Goal: Task Accomplishment & Management: Use online tool/utility

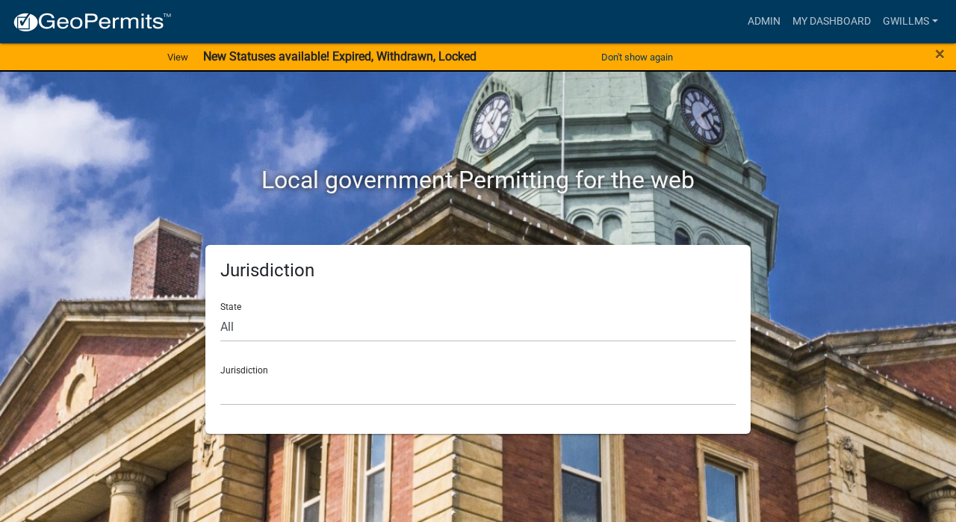
click at [31, 332] on div "Local government Permitting for the web Jurisdiction State All [US_STATE] [US_S…" at bounding box center [478, 261] width 956 height 522
click at [453, 391] on select "[GEOGRAPHIC_DATA], [US_STATE] [GEOGRAPHIC_DATA], [US_STATE][PERSON_NAME][GEOGRA…" at bounding box center [477, 390] width 515 height 31
click at [314, 389] on select "[GEOGRAPHIC_DATA], [US_STATE] [GEOGRAPHIC_DATA], [US_STATE][PERSON_NAME][GEOGRA…" at bounding box center [477, 390] width 515 height 31
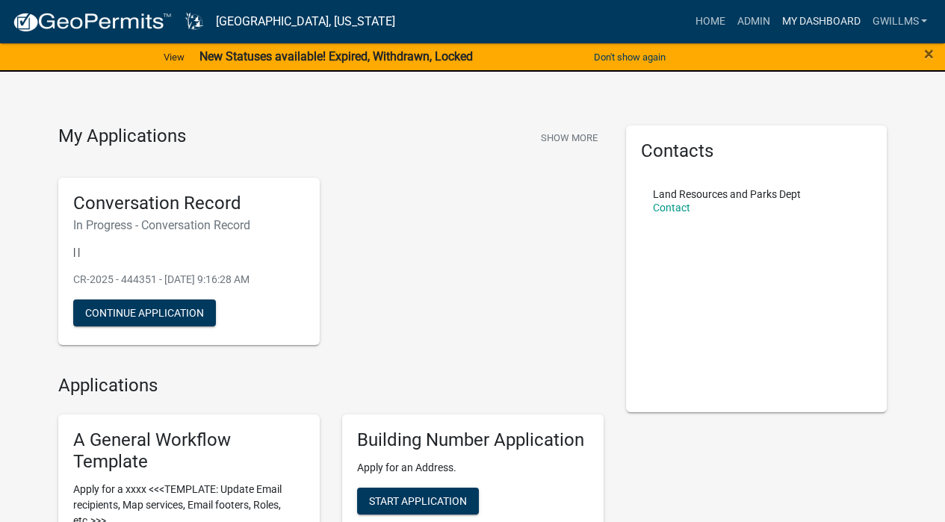
click at [823, 22] on link "My Dashboard" at bounding box center [820, 21] width 90 height 28
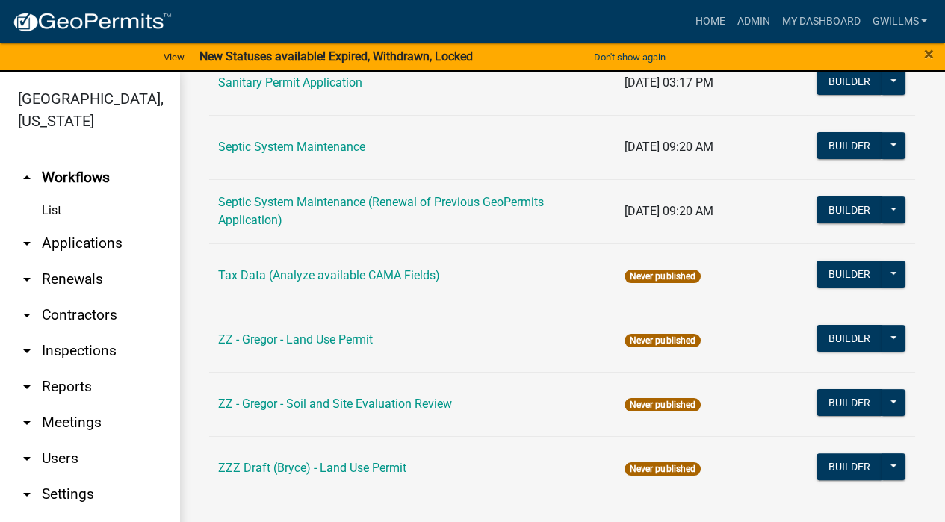
scroll to position [18, 0]
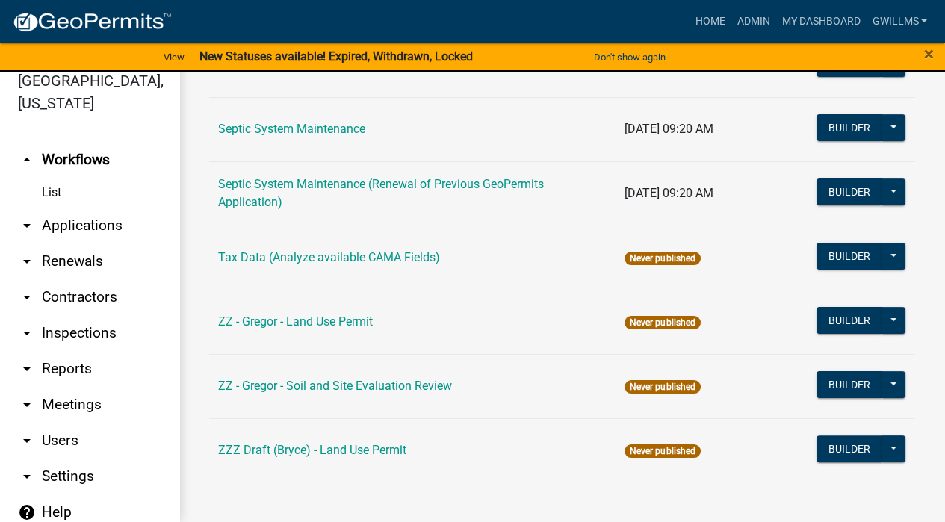
click at [291, 323] on link "ZZ - Gregor - Land Use Permit" at bounding box center [295, 321] width 155 height 14
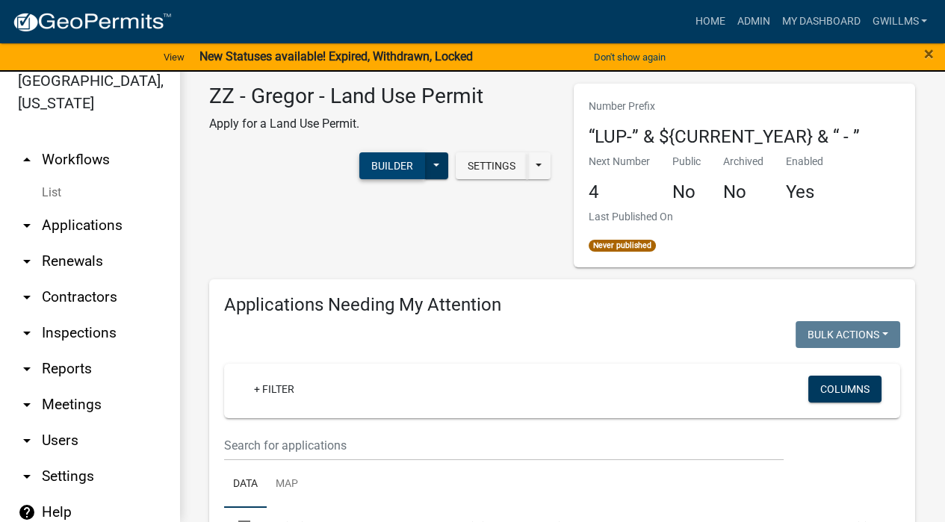
click at [384, 161] on button "Builder" at bounding box center [392, 165] width 66 height 27
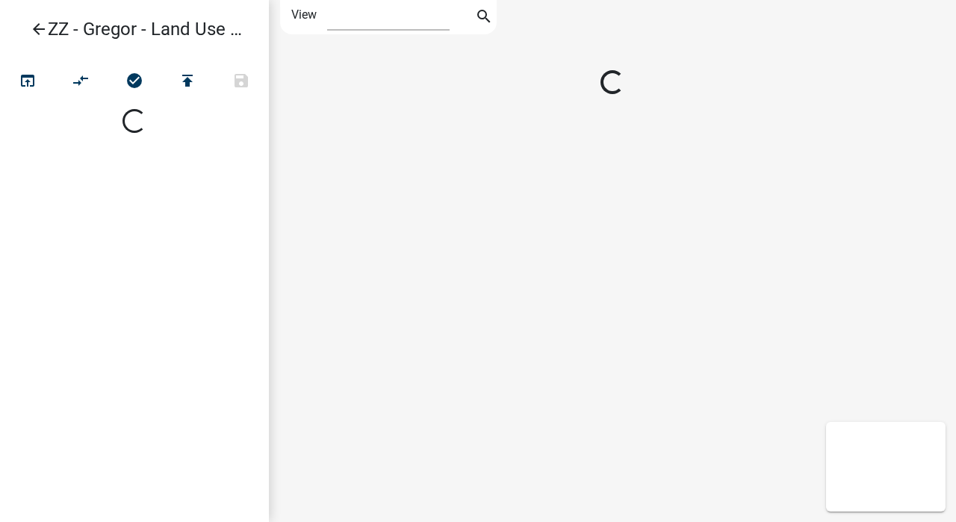
select select "1"
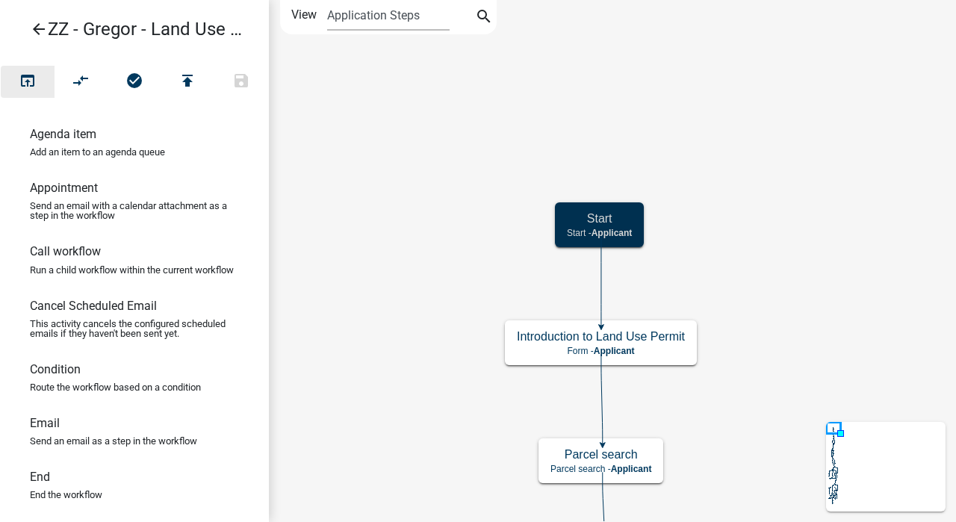
click at [29, 95] on button "open_in_browser" at bounding box center [28, 82] width 54 height 32
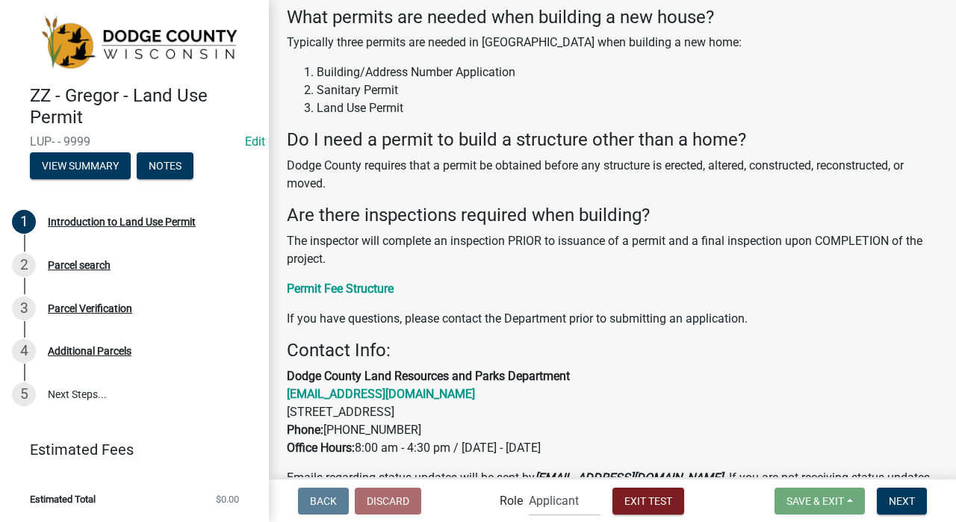
scroll to position [1087, 0]
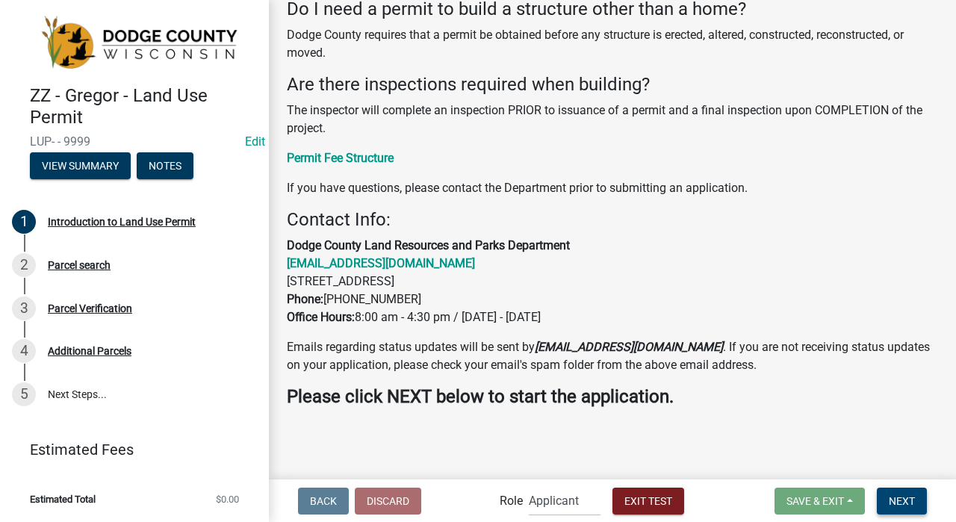
click at [922, 513] on button "Next" at bounding box center [902, 501] width 50 height 27
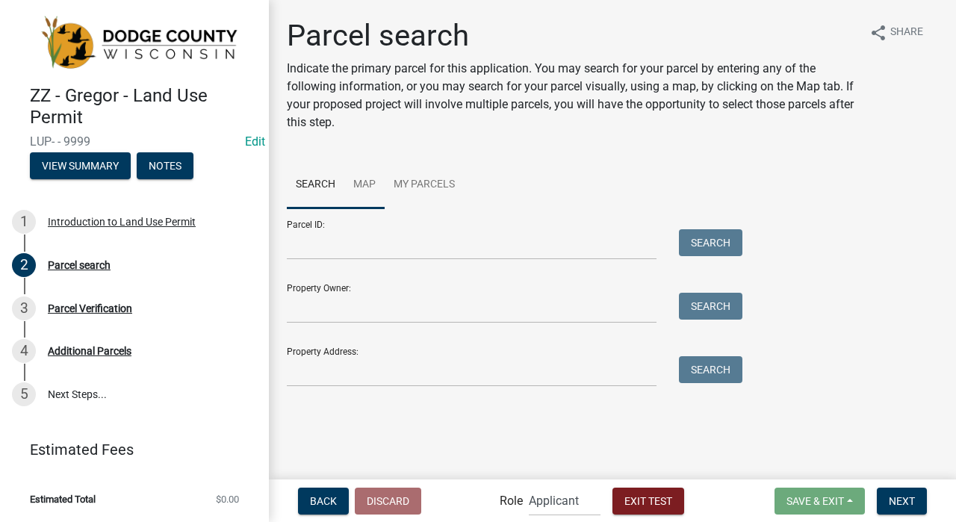
click at [367, 195] on link "Map" at bounding box center [364, 185] width 40 height 48
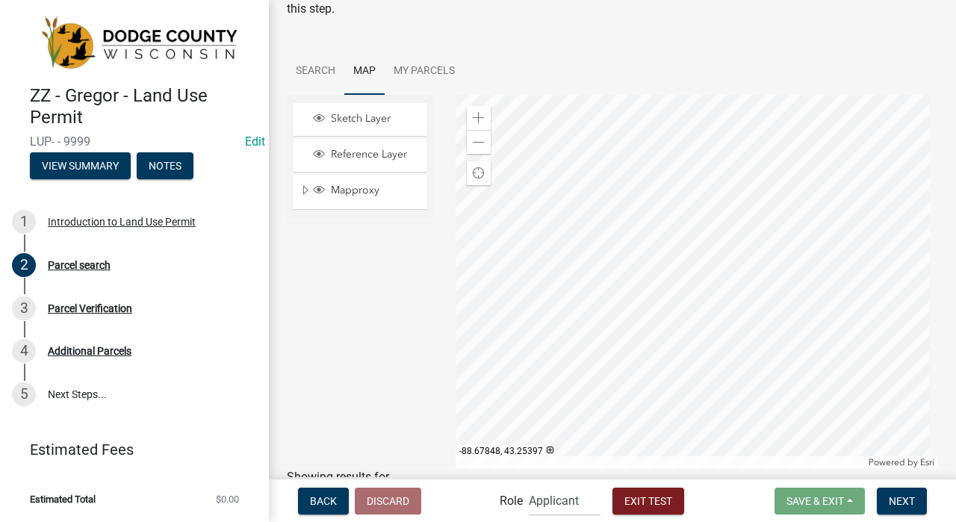
scroll to position [252, 0]
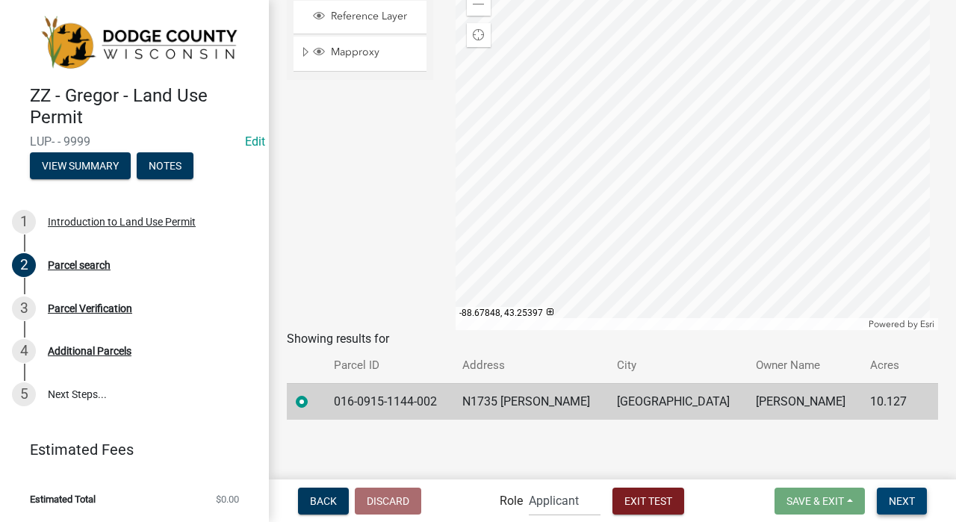
click at [892, 503] on span "Next" at bounding box center [902, 500] width 26 height 12
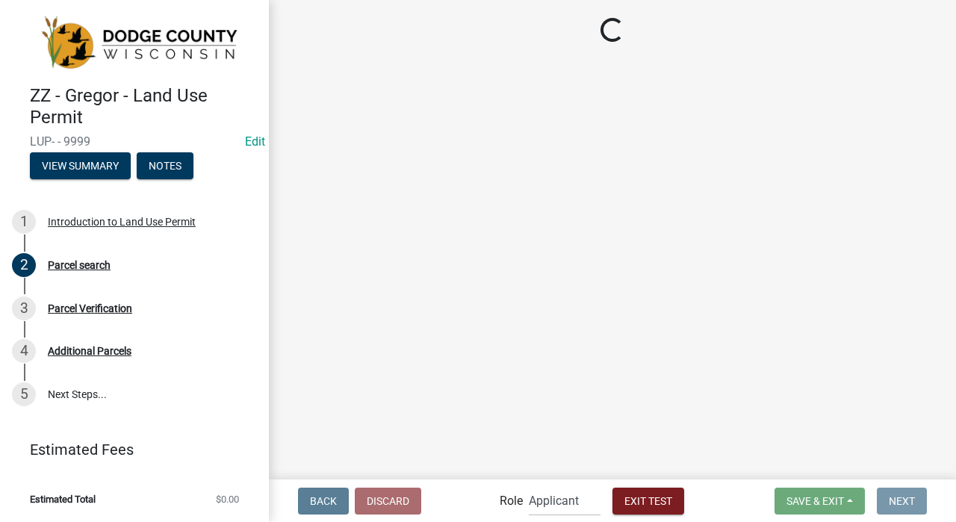
scroll to position [0, 0]
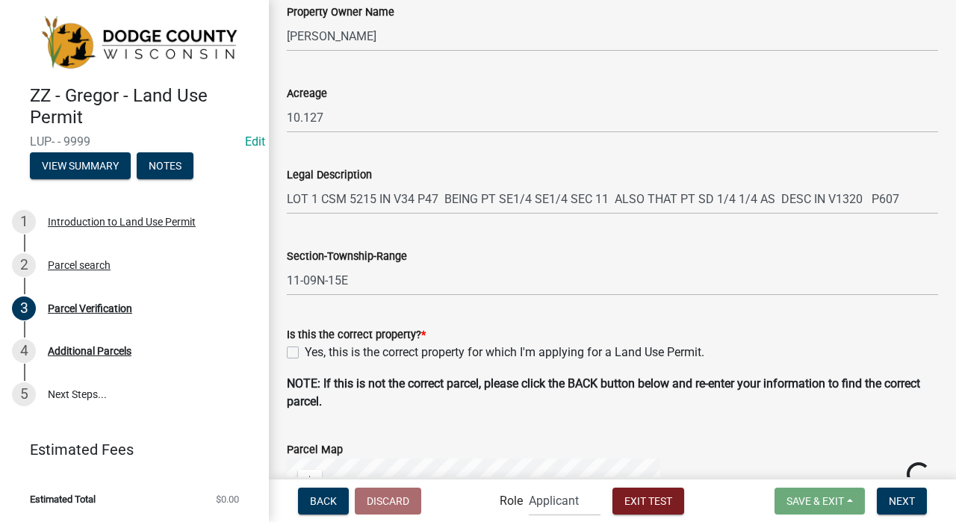
click at [311, 349] on label "Yes, this is the correct property for which I'm applying for a Land Use Permit." at bounding box center [505, 353] width 400 height 18
click at [311, 349] on input "Yes, this is the correct property for which I'm applying for a Land Use Permit." at bounding box center [310, 349] width 10 height 10
checkbox input "true"
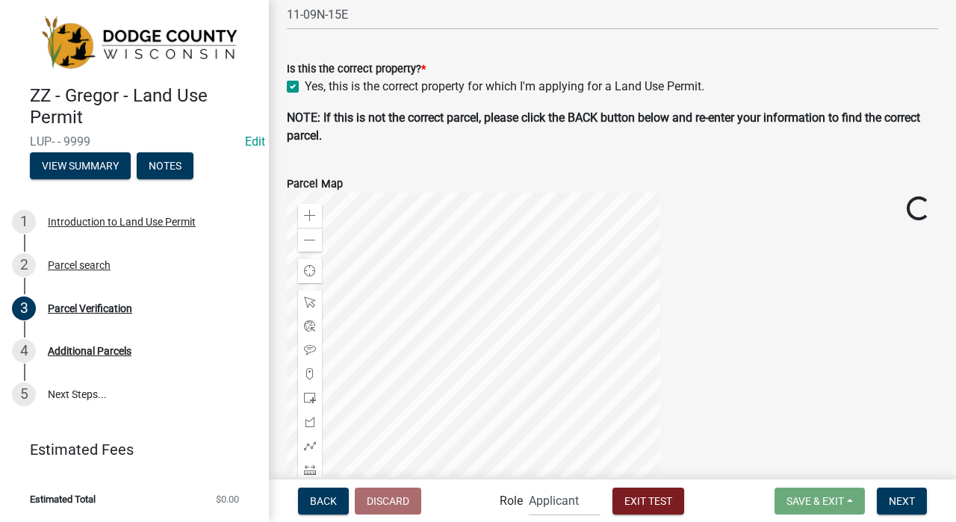
scroll to position [503, 0]
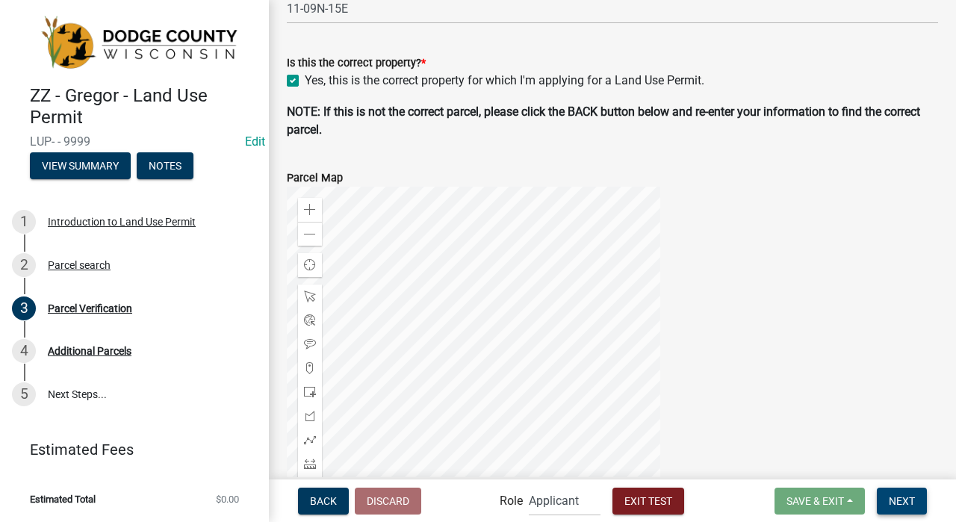
click at [907, 512] on button "Next" at bounding box center [902, 501] width 50 height 27
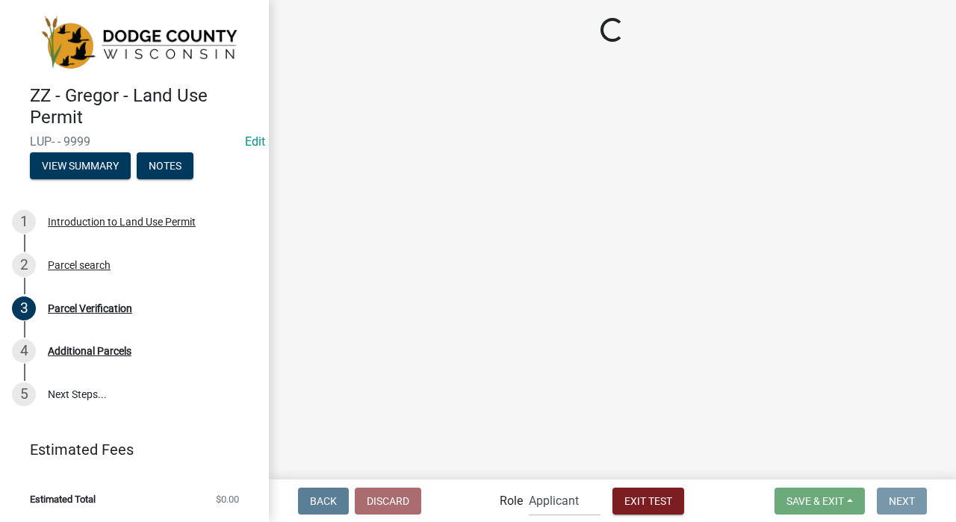
scroll to position [0, 0]
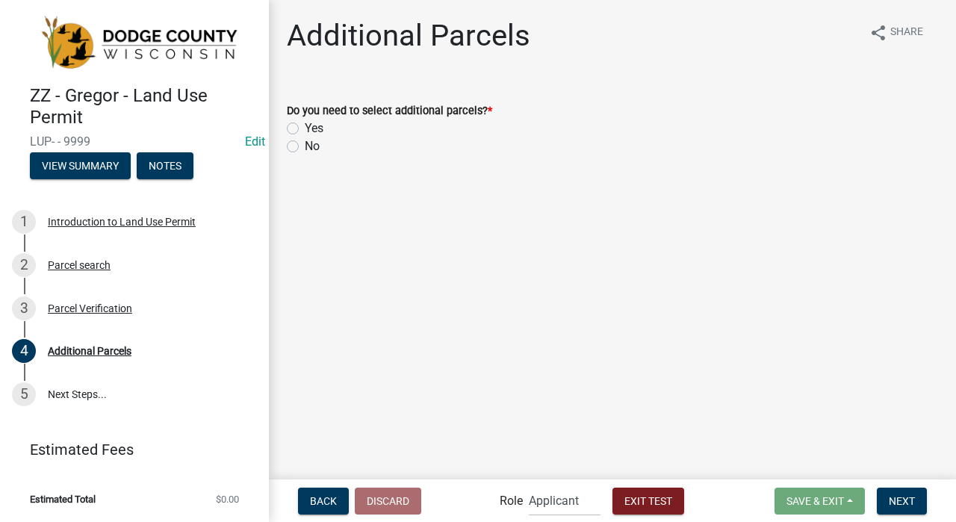
click at [305, 151] on label "No" at bounding box center [312, 146] width 15 height 18
click at [305, 147] on input "No" at bounding box center [310, 142] width 10 height 10
radio input "true"
click at [892, 495] on span "Next" at bounding box center [902, 500] width 26 height 12
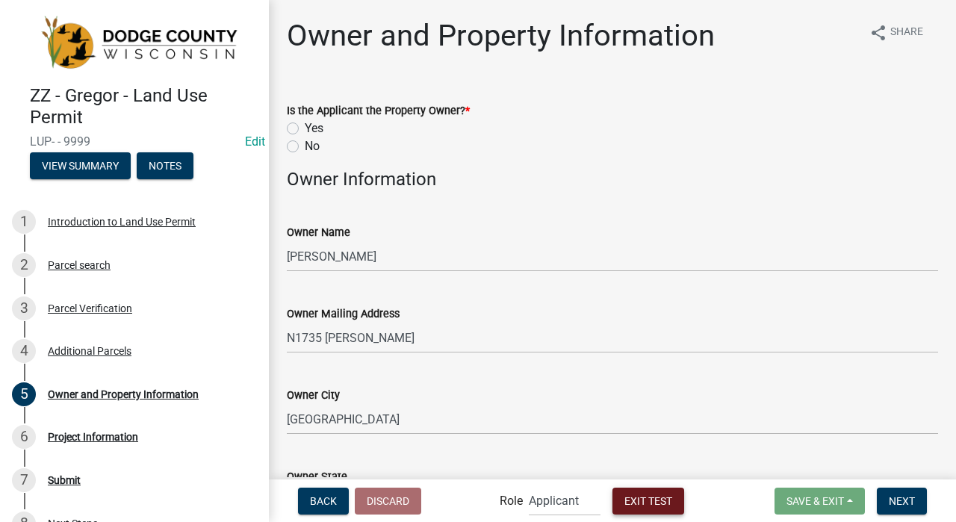
click at [645, 509] on button "Exit Test" at bounding box center [648, 501] width 72 height 27
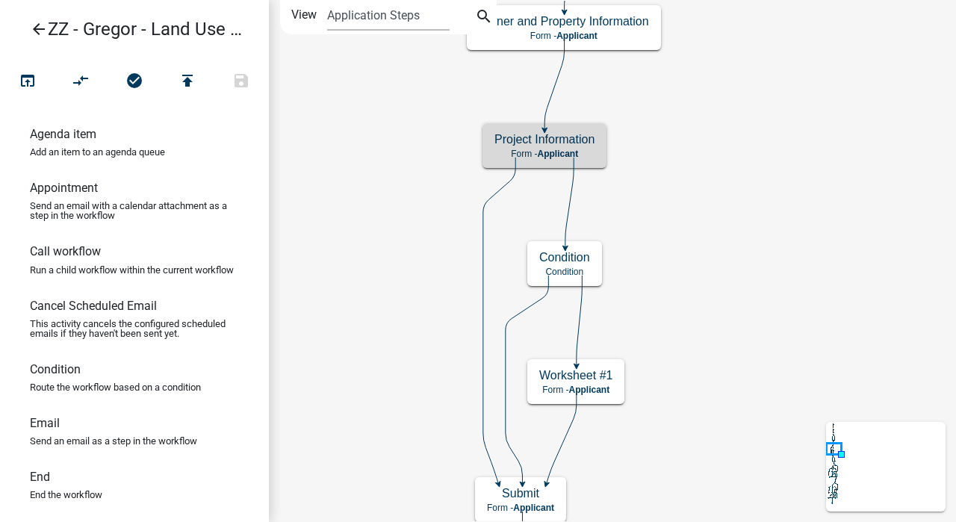
click at [582, 143] on h5 "Project Information" at bounding box center [544, 139] width 100 height 14
click at [582, 140] on h5 "Project Information" at bounding box center [544, 139] width 100 height 14
click at [566, 142] on h5 "Project Information" at bounding box center [544, 139] width 100 height 14
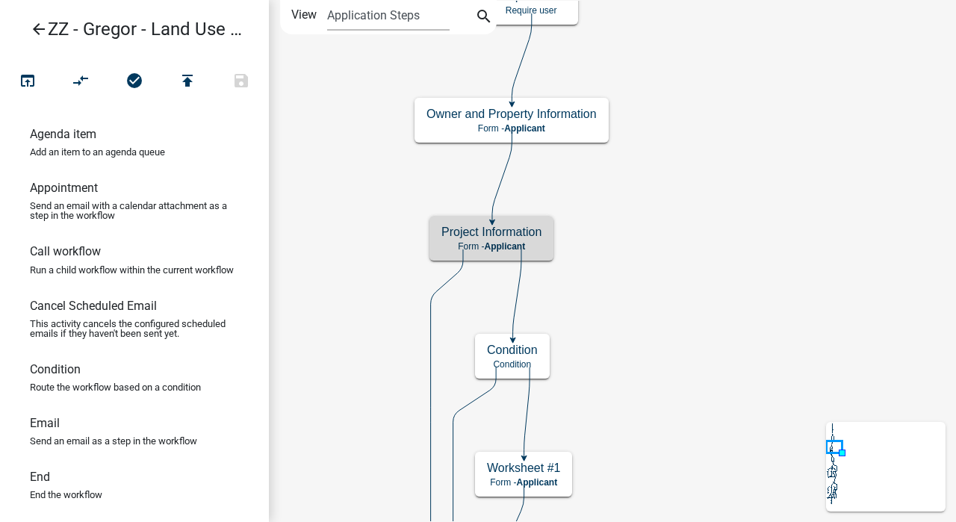
click at [505, 246] on span "Applicant" at bounding box center [504, 246] width 41 height 10
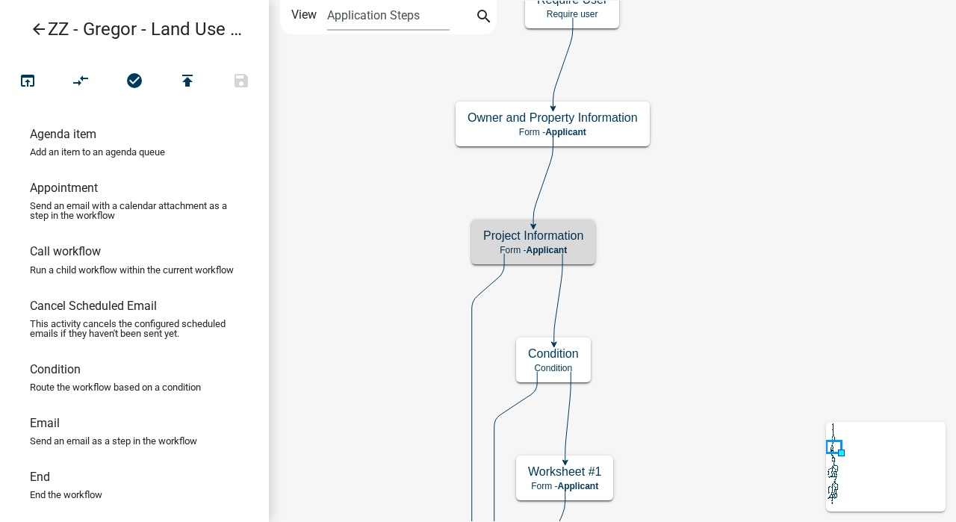
click at [538, 249] on span "Applicant" at bounding box center [546, 250] width 41 height 10
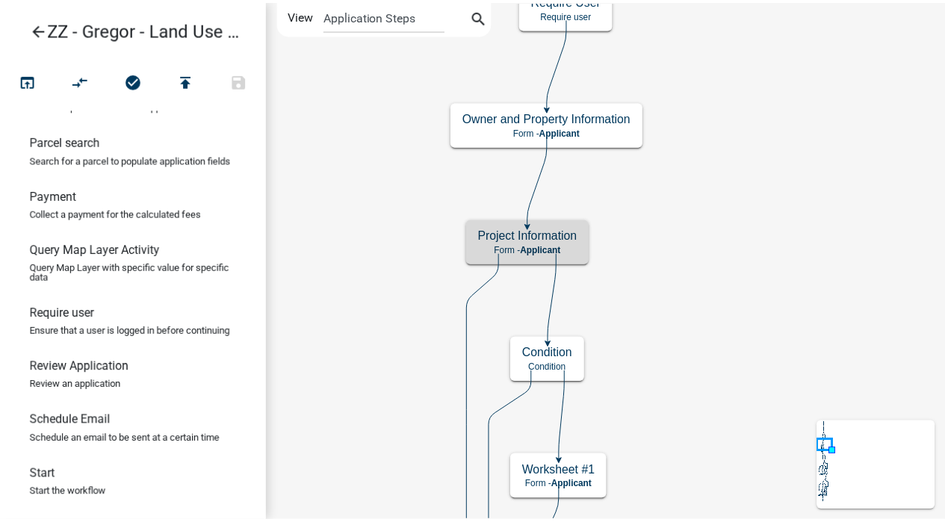
scroll to position [636, 0]
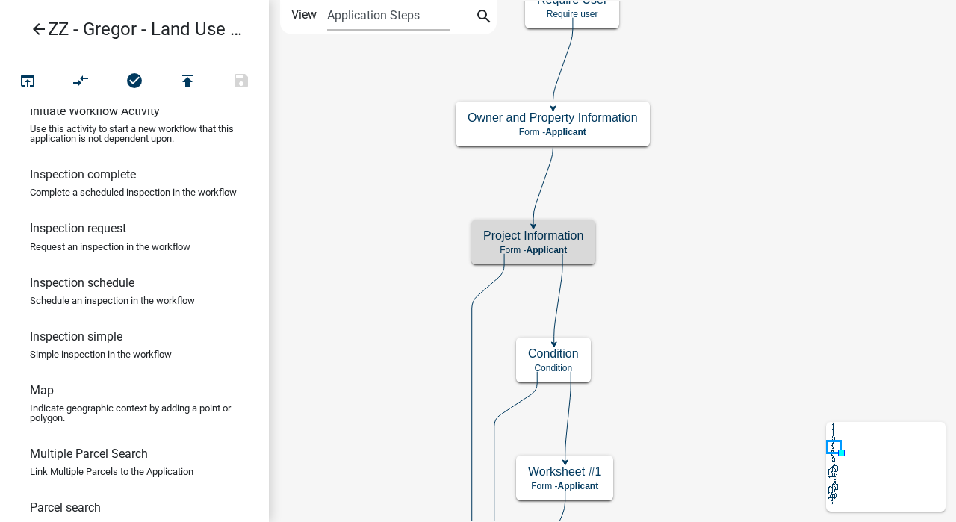
click at [524, 249] on p "Form - Applicant" at bounding box center [533, 250] width 100 height 10
click at [526, 237] on h5 "Project Information" at bounding box center [533, 236] width 100 height 14
click at [537, 252] on span "Applicant" at bounding box center [546, 250] width 41 height 10
click at [541, 243] on div "Project Information Form - Applicant" at bounding box center [533, 242] width 124 height 45
click at [574, 248] on p "Form - Applicant" at bounding box center [533, 250] width 100 height 10
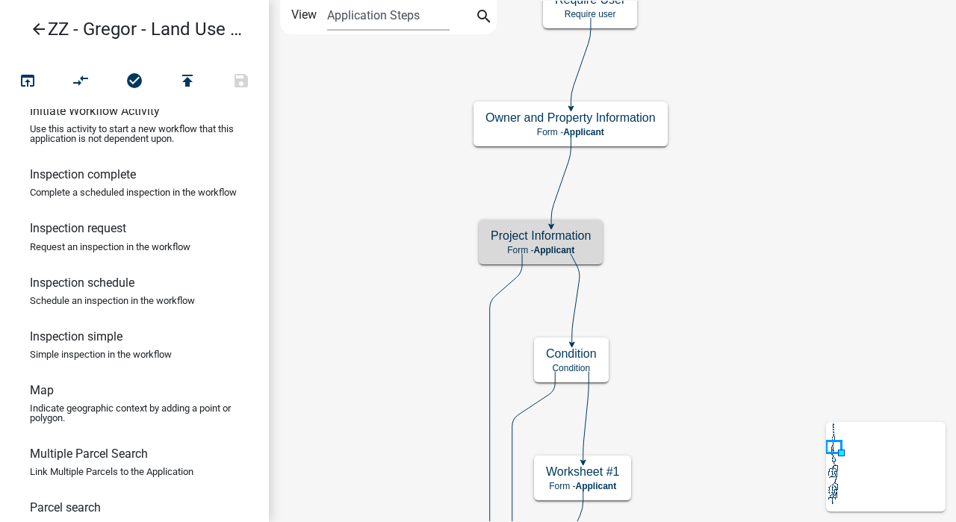
click at [578, 237] on h5 "Project Information" at bounding box center [541, 236] width 100 height 14
click at [577, 237] on h5 "Project Information" at bounding box center [541, 236] width 100 height 14
click at [555, 238] on h5 "Project Information" at bounding box center [541, 236] width 100 height 14
click at [553, 237] on h5 "Project Information" at bounding box center [541, 236] width 100 height 14
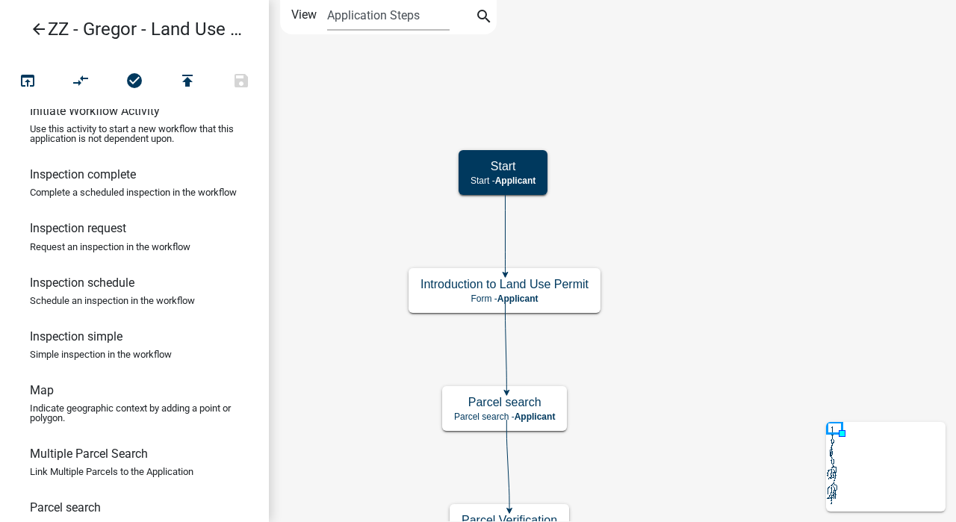
click at [39, 28] on icon "arrow_back" at bounding box center [39, 30] width 18 height 21
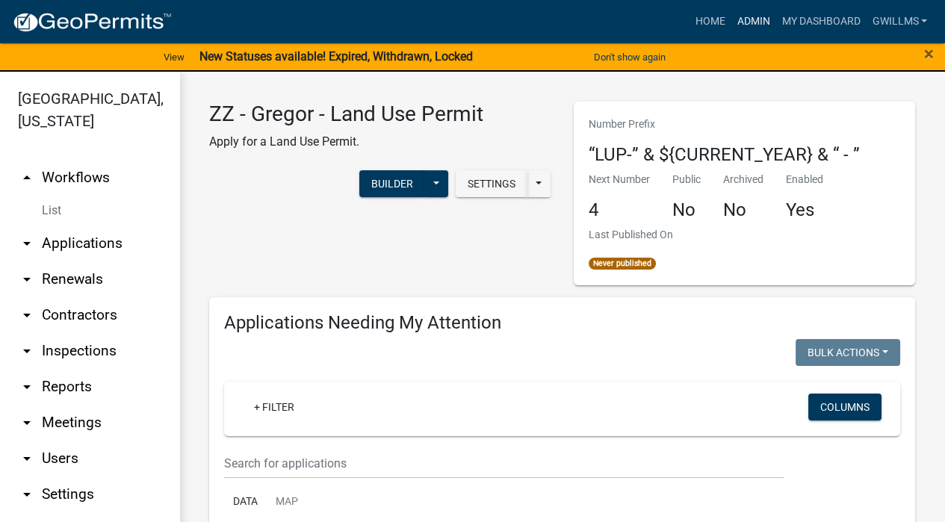
click at [750, 20] on link "Admin" at bounding box center [752, 21] width 45 height 28
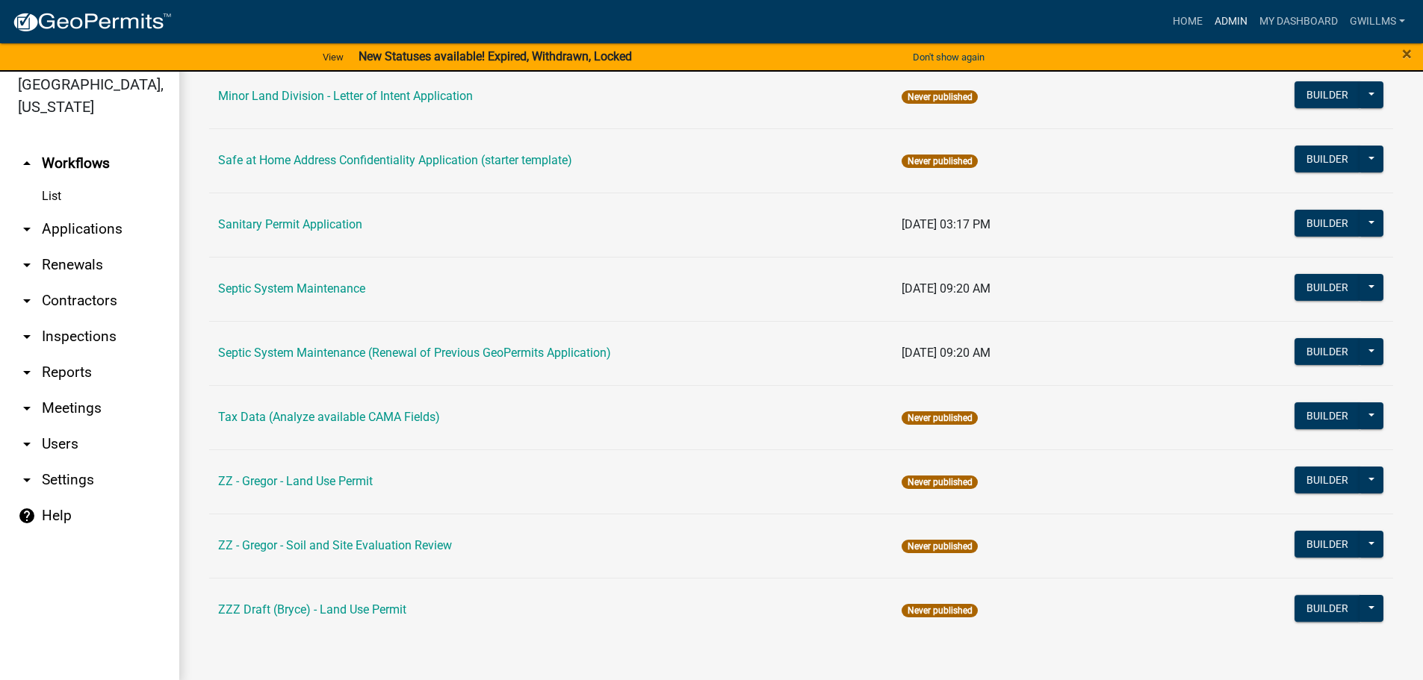
scroll to position [18, 0]
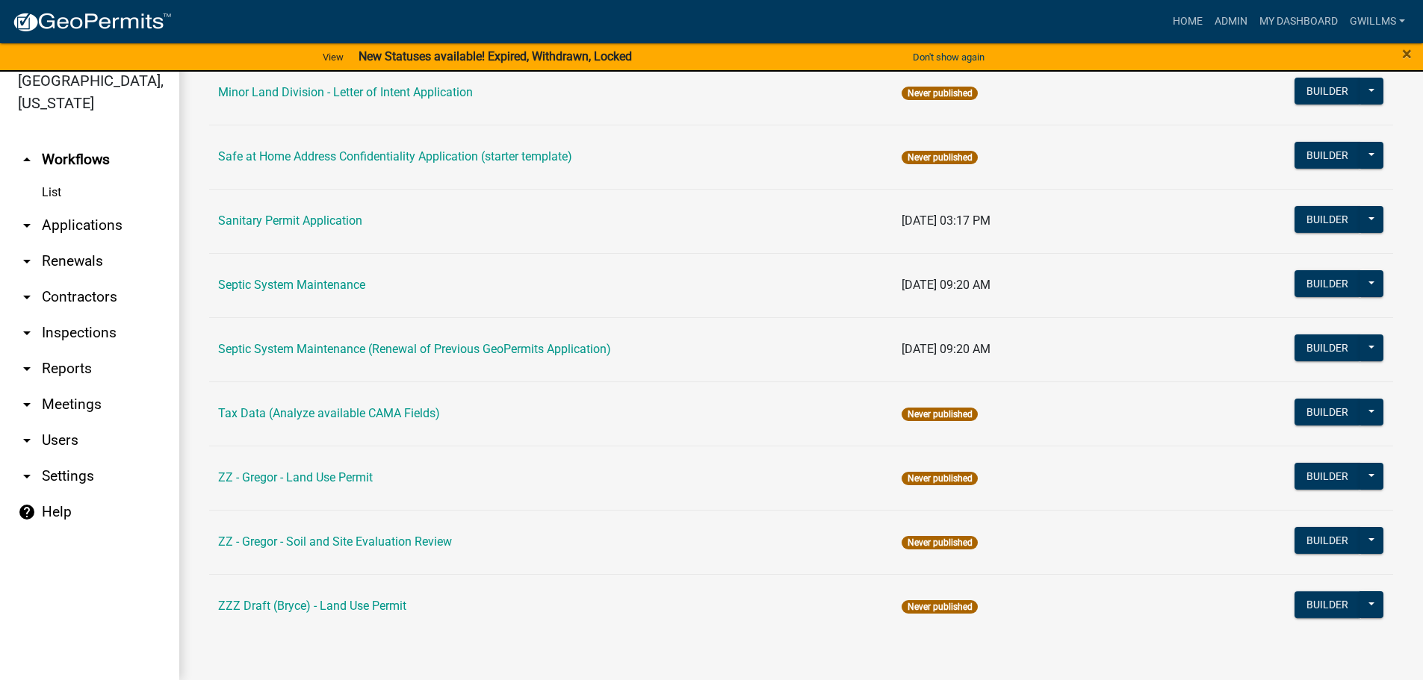
click at [411, 541] on link "ZZ - Gregor - Soil and Site Evaluation Review" at bounding box center [335, 542] width 234 height 14
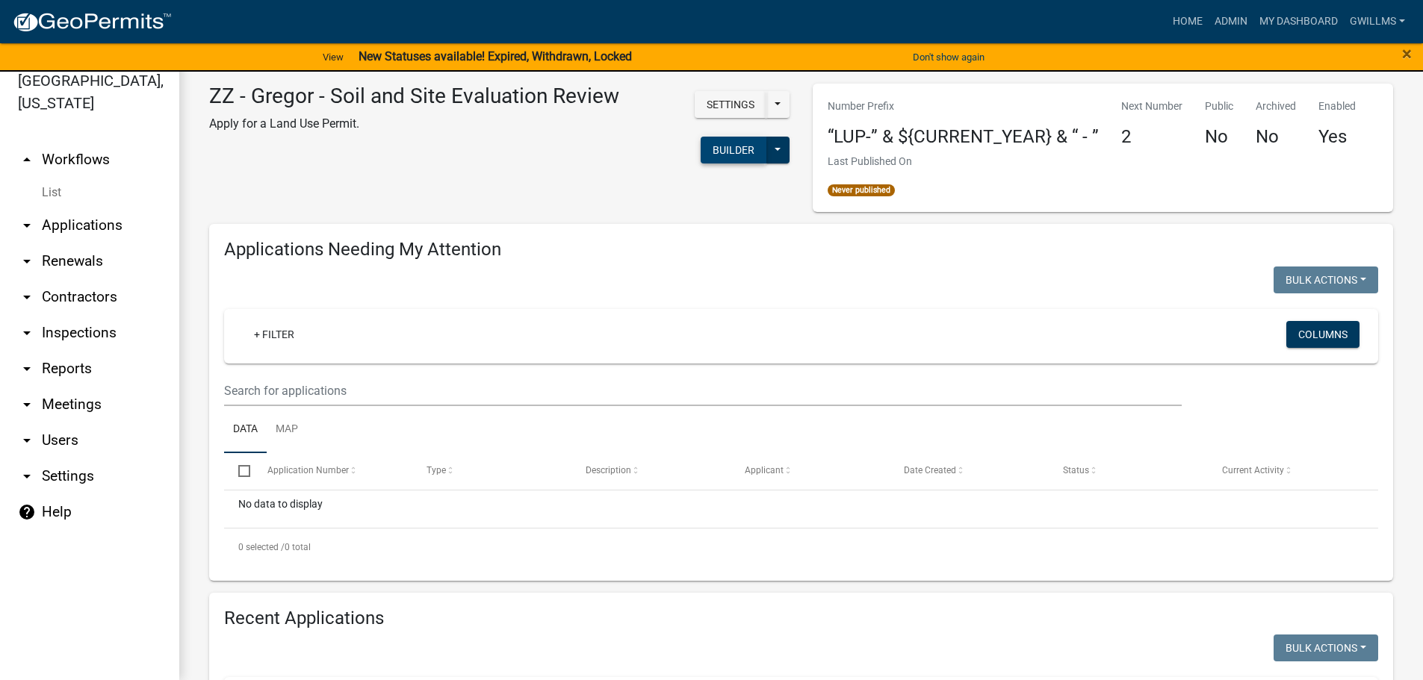
click at [712, 145] on button "Builder" at bounding box center [733, 150] width 66 height 27
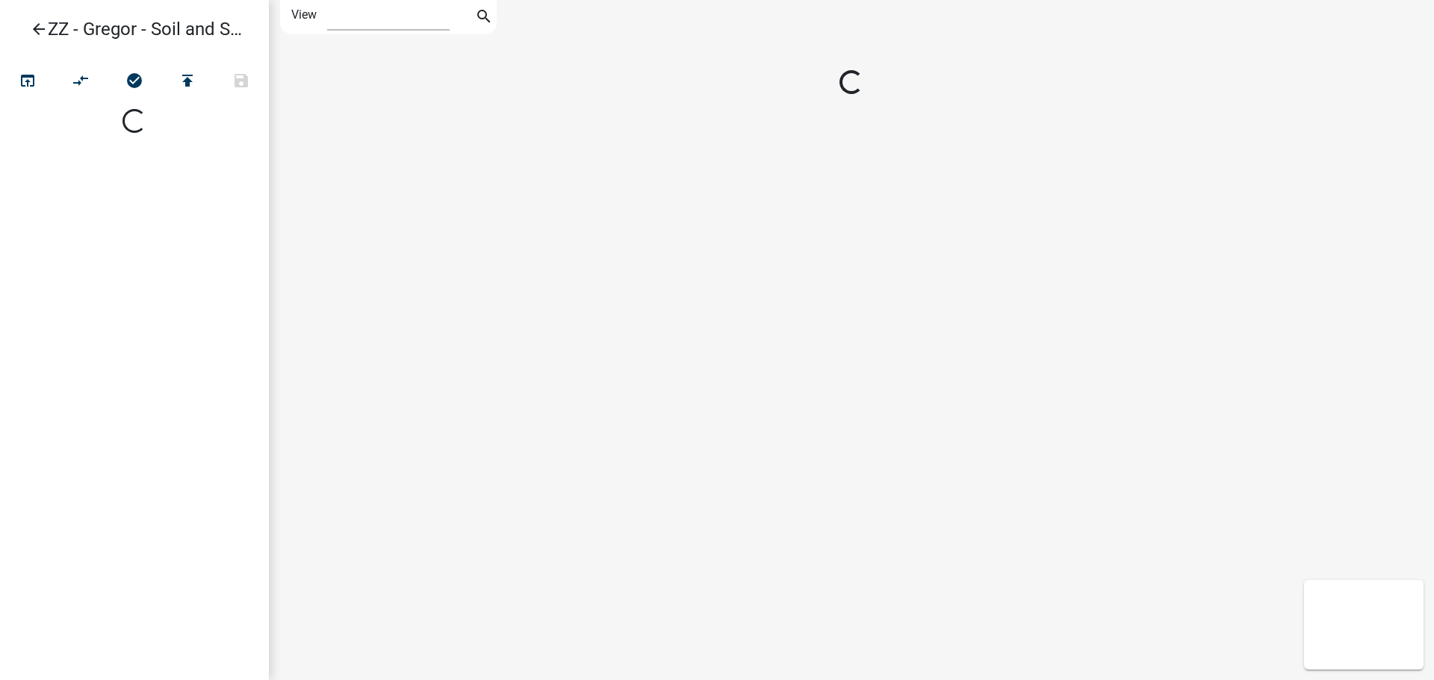
select select "1"
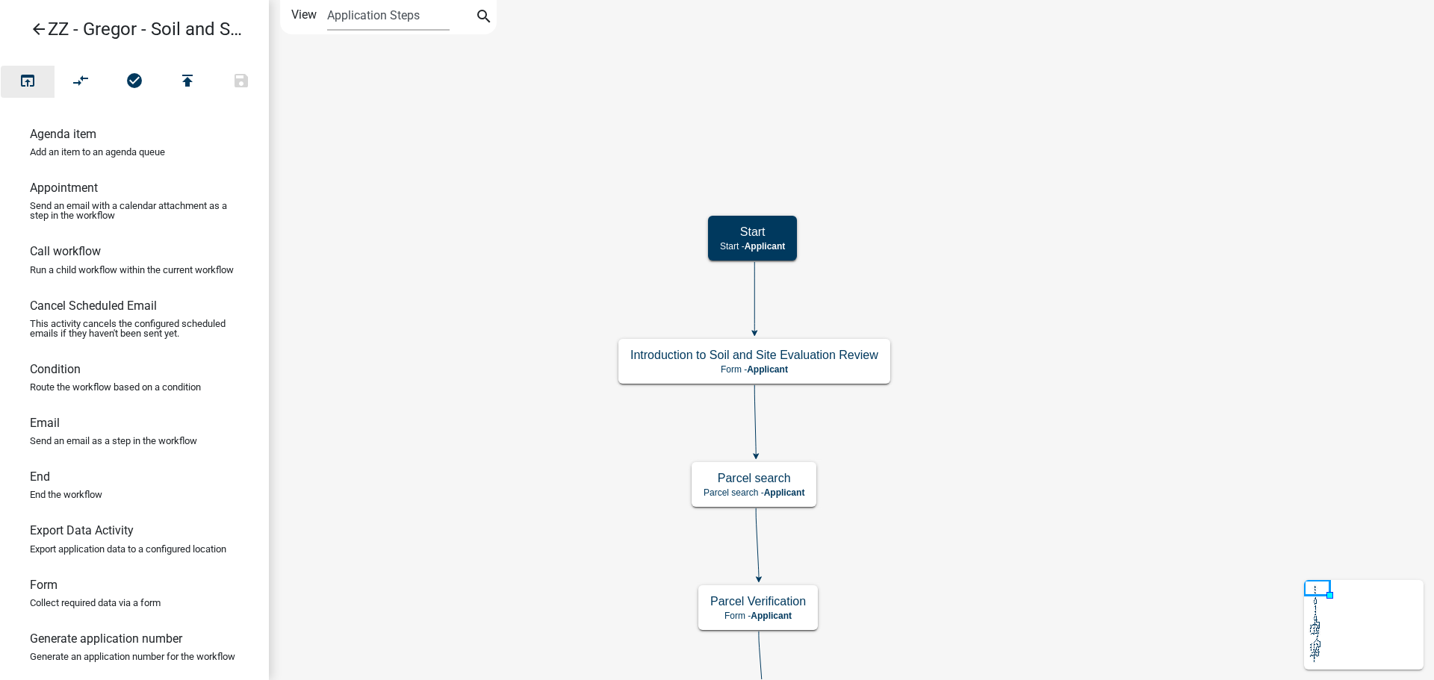
click at [22, 80] on icon "open_in_browser" at bounding box center [28, 82] width 18 height 21
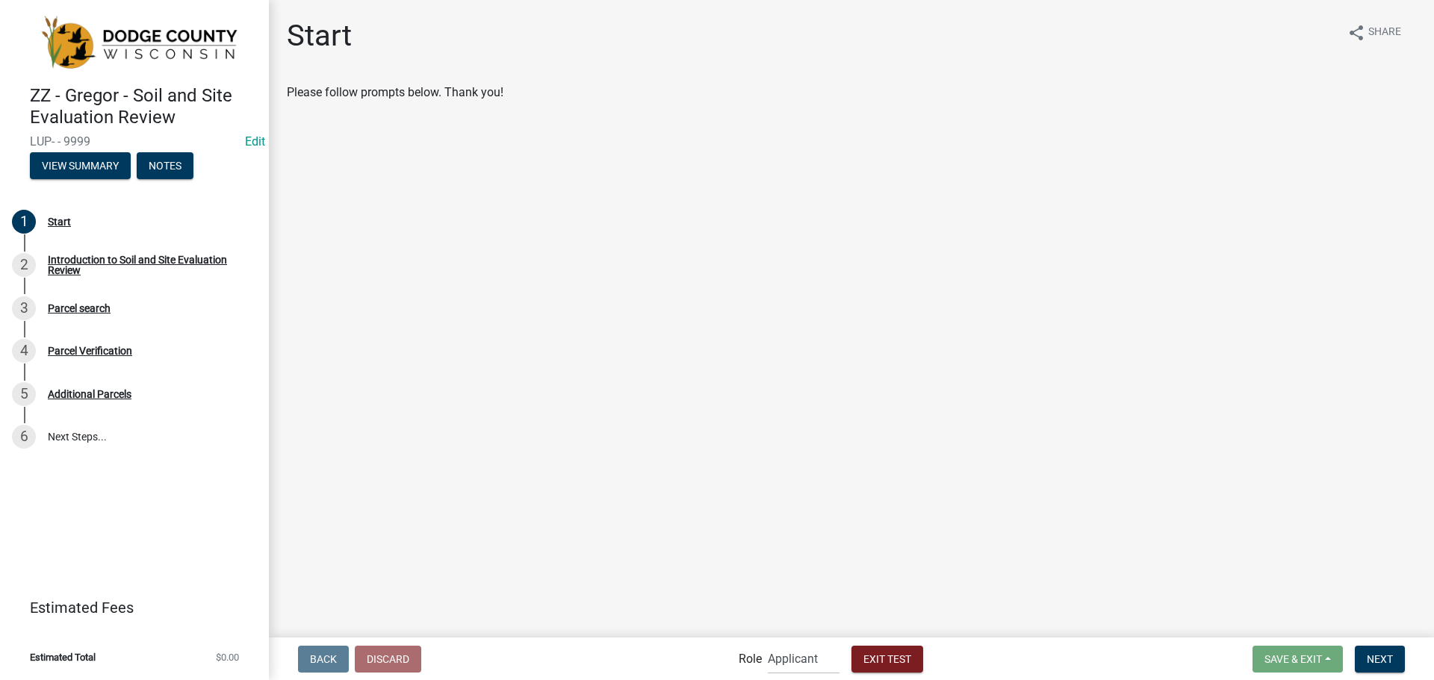
drag, startPoint x: 730, startPoint y: 455, endPoint x: 809, endPoint y: 449, distance: 79.4
click at [740, 438] on main "Start share Share Please follow prompts below. Thank you!" at bounding box center [851, 318] width 1165 height 636
click at [1380, 659] on span "Next" at bounding box center [1380, 659] width 26 height 12
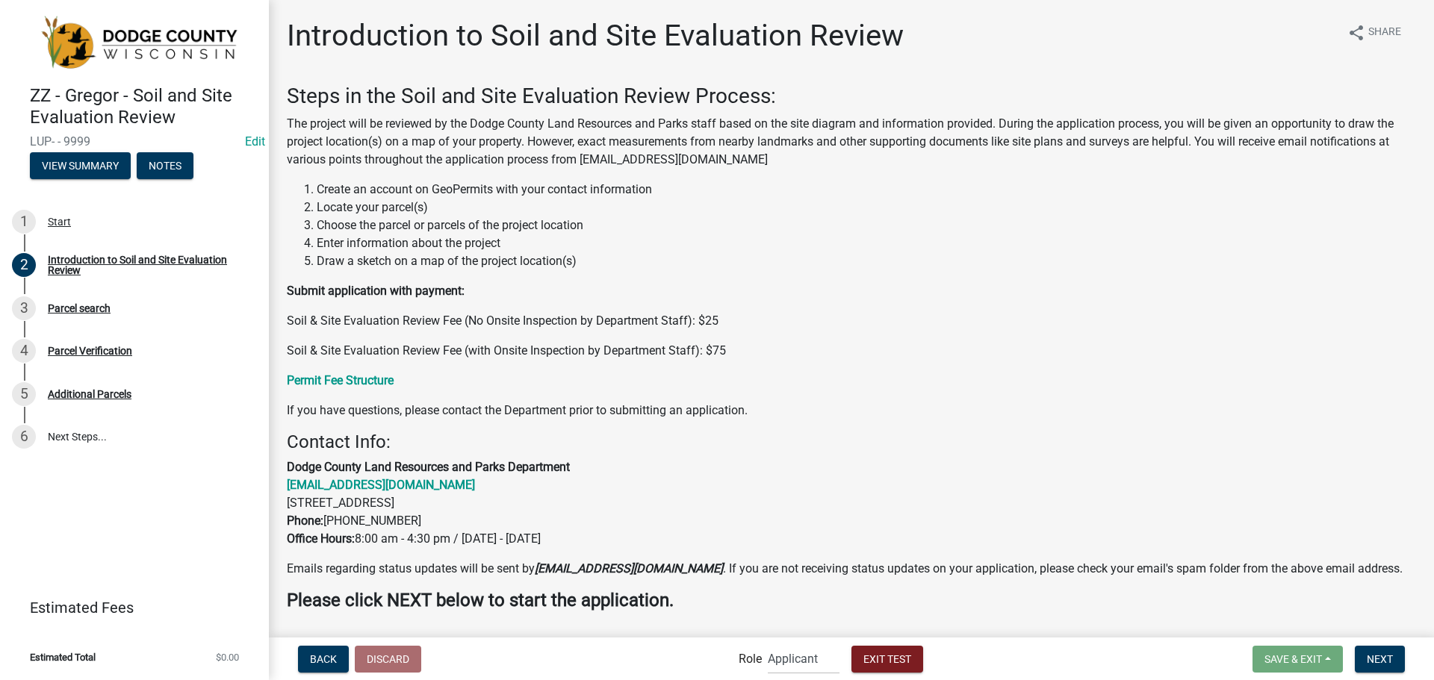
click at [347, 382] on strong "Permit Fee Structure" at bounding box center [340, 380] width 107 height 14
click at [1371, 656] on span "Next" at bounding box center [1380, 659] width 26 height 12
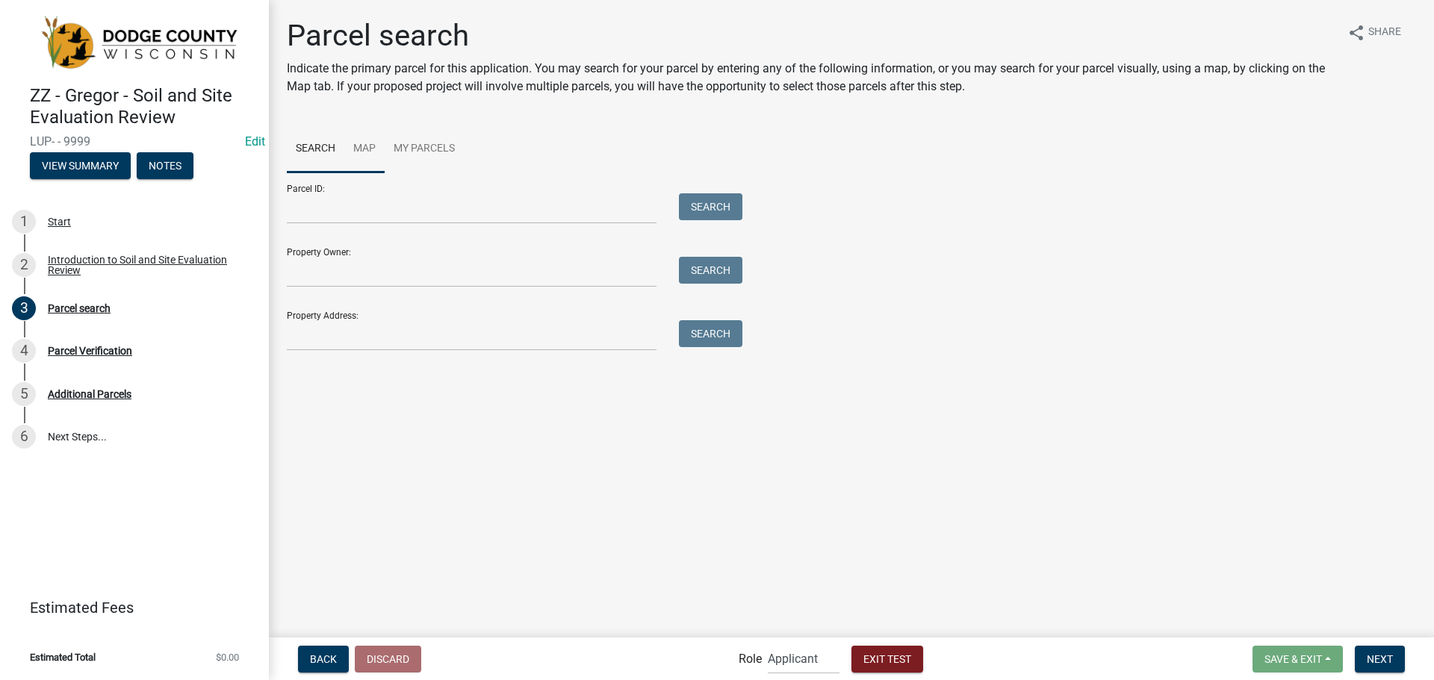
click at [352, 144] on link "Map" at bounding box center [364, 149] width 40 height 48
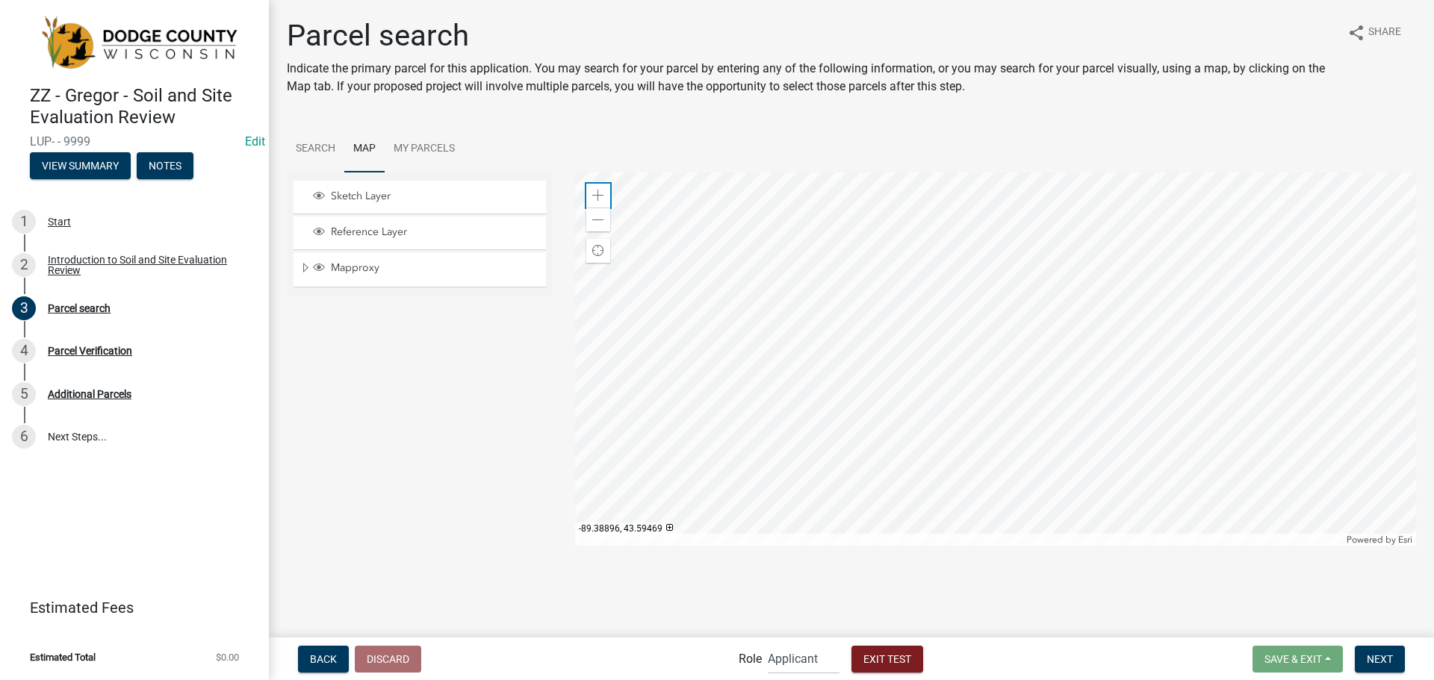
click at [592, 192] on span at bounding box center [598, 196] width 12 height 12
click at [686, 442] on div at bounding box center [996, 359] width 842 height 373
click at [603, 188] on div "Zoom in" at bounding box center [598, 196] width 24 height 24
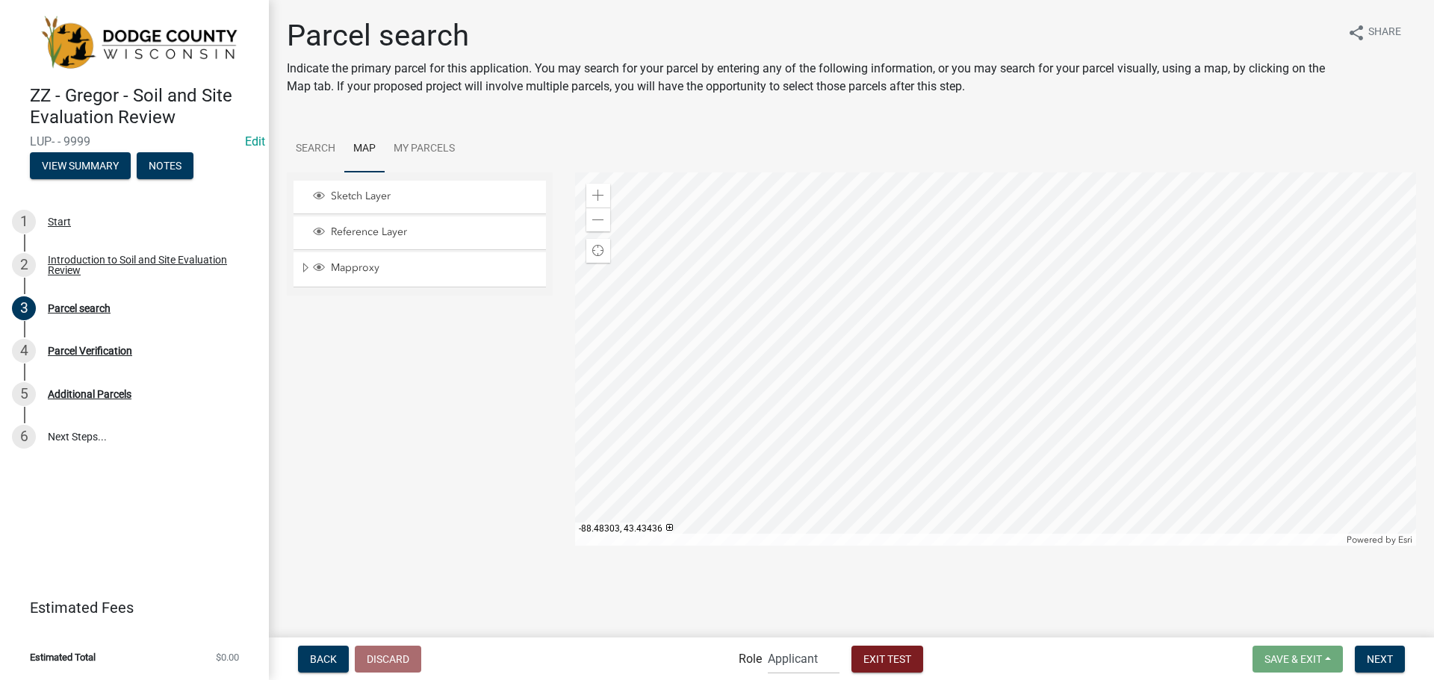
click at [1029, 348] on div at bounding box center [996, 359] width 842 height 373
click at [604, 192] on div "Zoom in" at bounding box center [598, 196] width 24 height 24
click at [922, 262] on div at bounding box center [996, 359] width 842 height 373
click at [969, 346] on div at bounding box center [996, 359] width 842 height 373
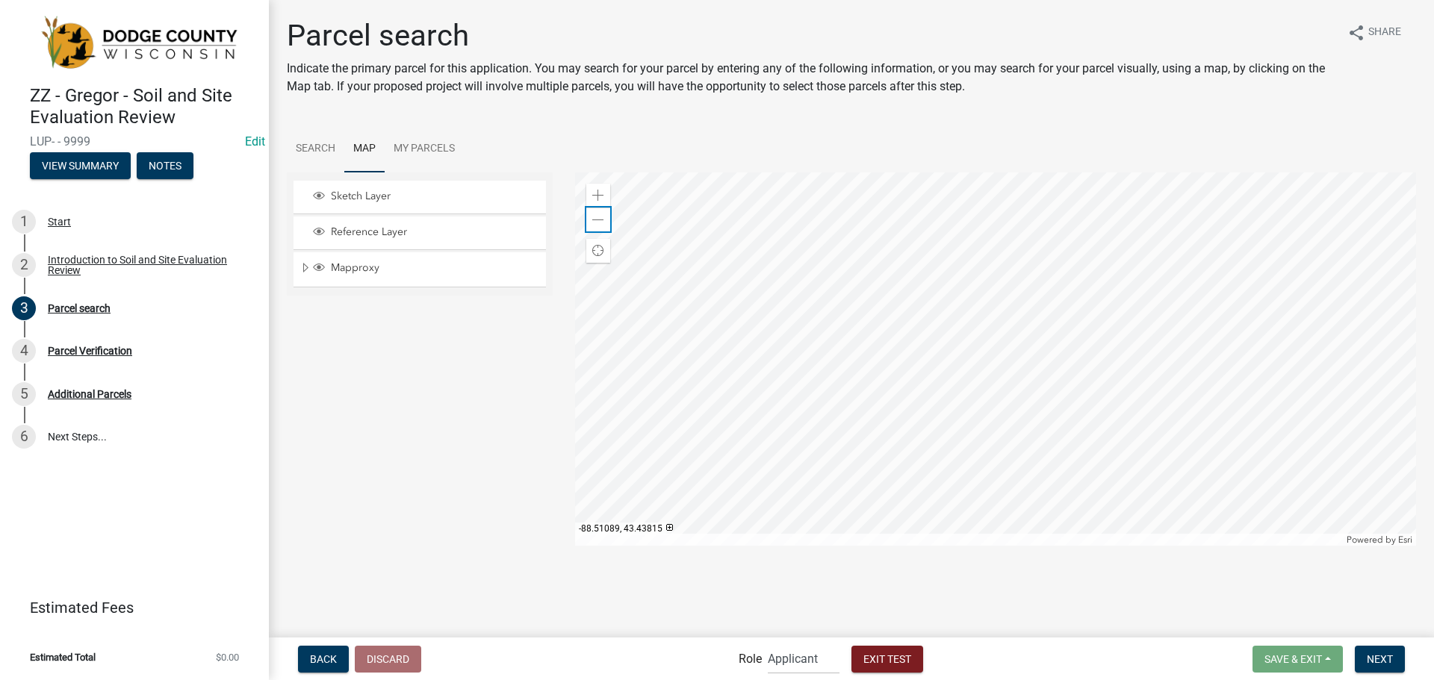
click at [598, 223] on span at bounding box center [598, 220] width 12 height 12
click at [896, 502] on div at bounding box center [996, 359] width 842 height 373
click at [601, 193] on span at bounding box center [598, 196] width 12 height 12
click at [710, 267] on div at bounding box center [996, 359] width 842 height 373
click at [600, 285] on div at bounding box center [996, 359] width 842 height 373
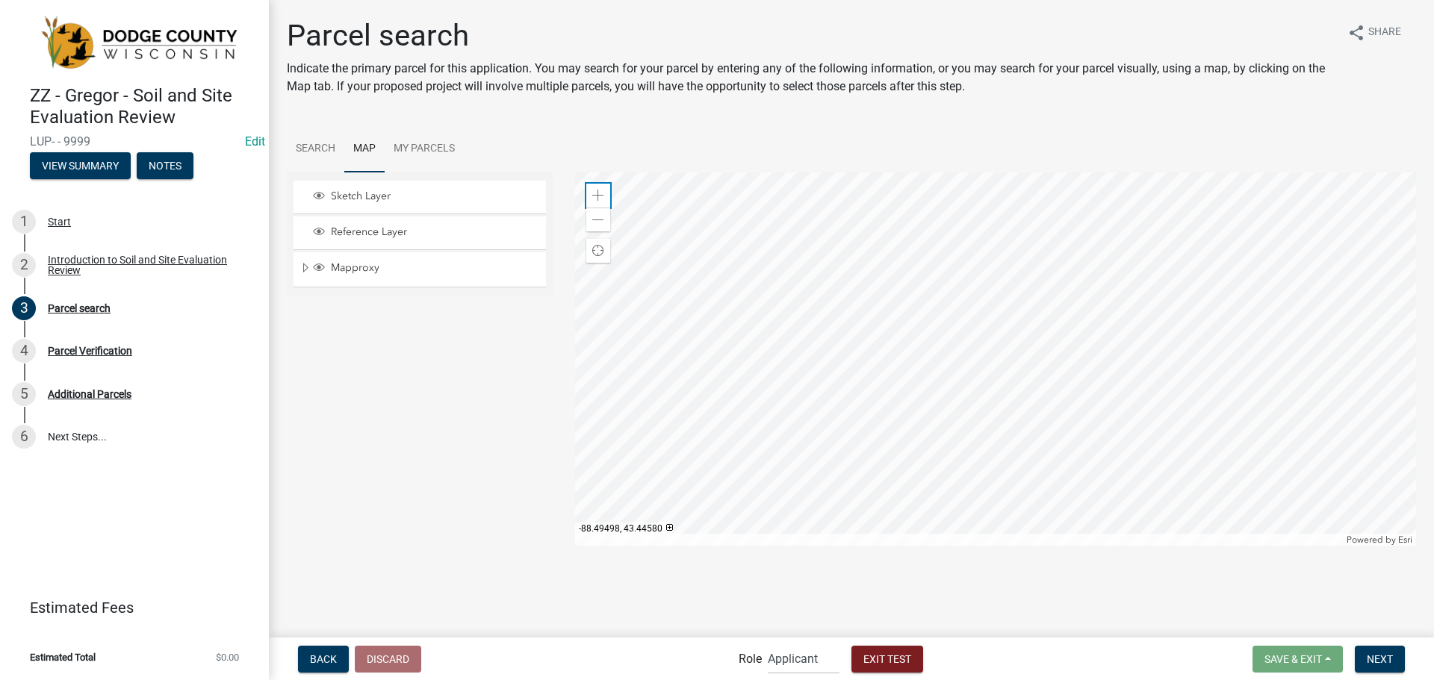
click at [604, 195] on div "Zoom in" at bounding box center [598, 196] width 24 height 24
click at [1138, 352] on div at bounding box center [996, 359] width 842 height 373
click at [960, 319] on div at bounding box center [996, 359] width 842 height 373
click at [1064, 344] on div at bounding box center [996, 359] width 842 height 373
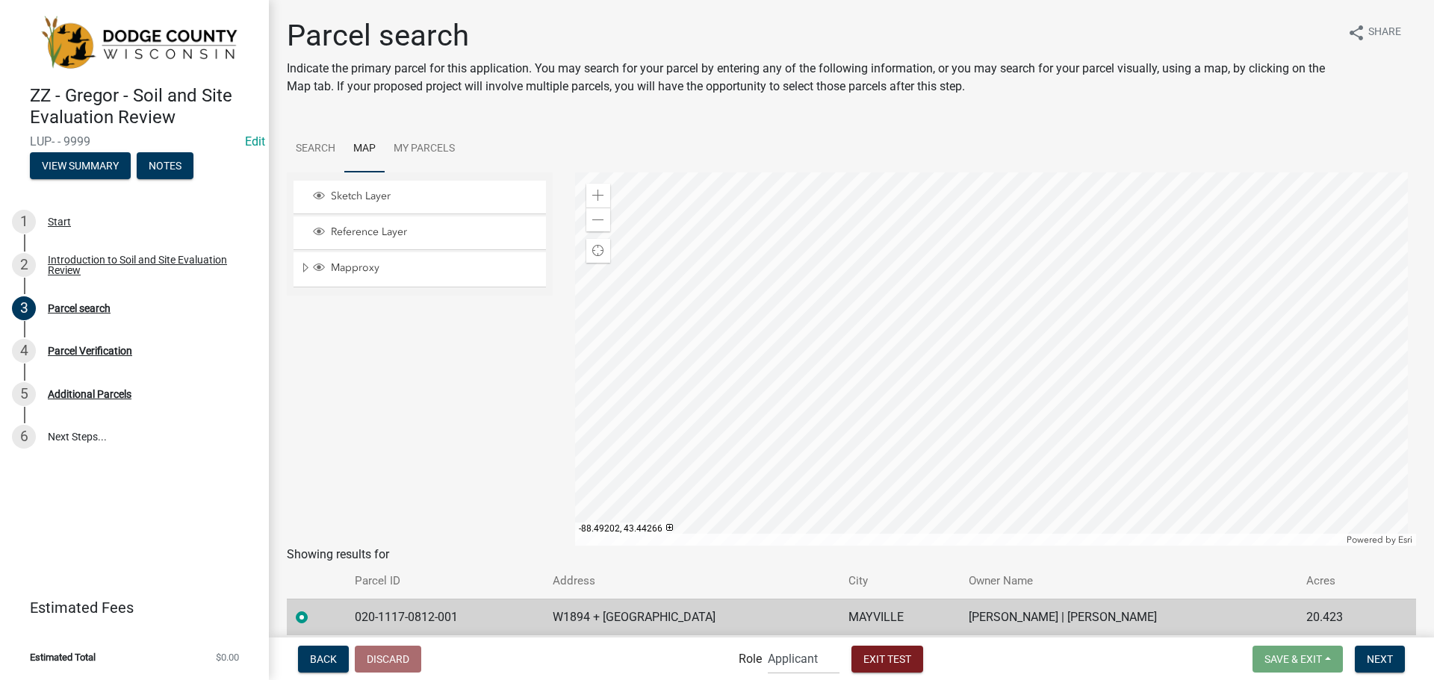
click at [575, 229] on div at bounding box center [996, 359] width 842 height 373
click at [811, 318] on div at bounding box center [996, 359] width 842 height 373
click at [1367, 650] on button "Next" at bounding box center [1380, 659] width 50 height 27
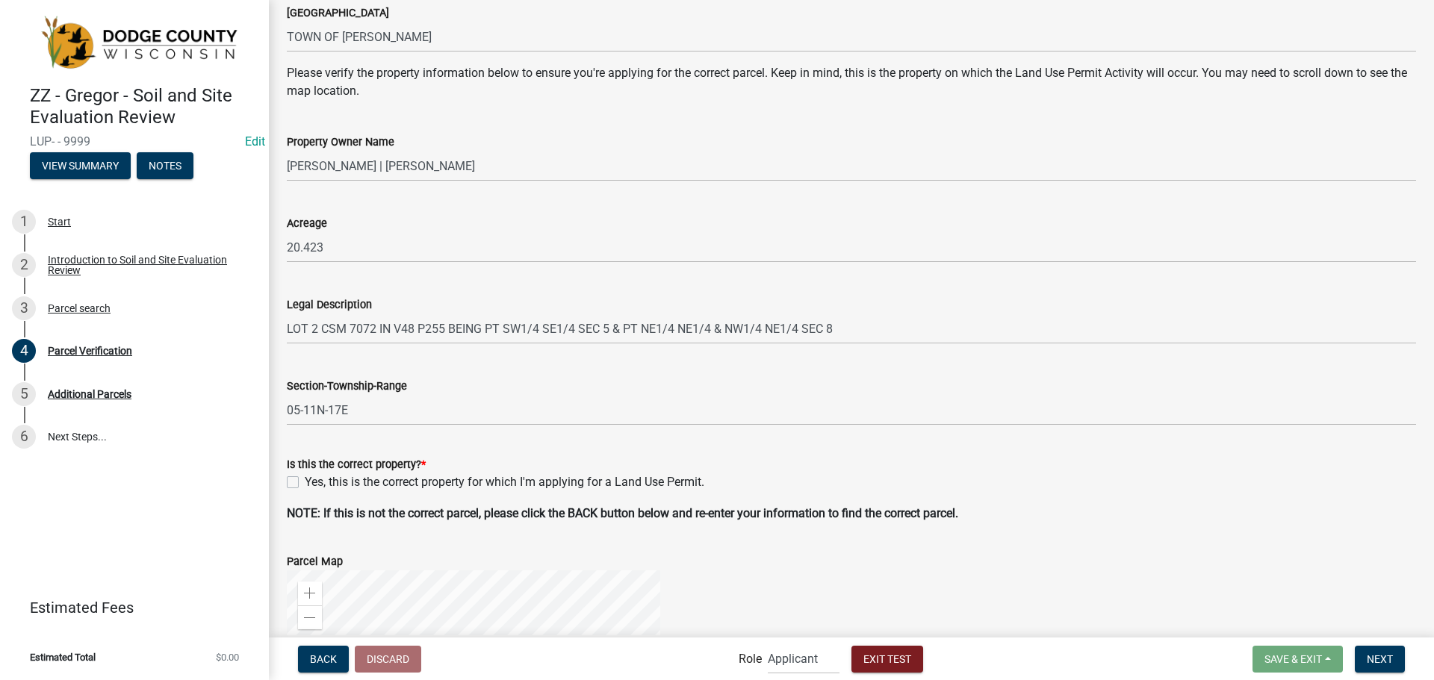
scroll to position [373, 0]
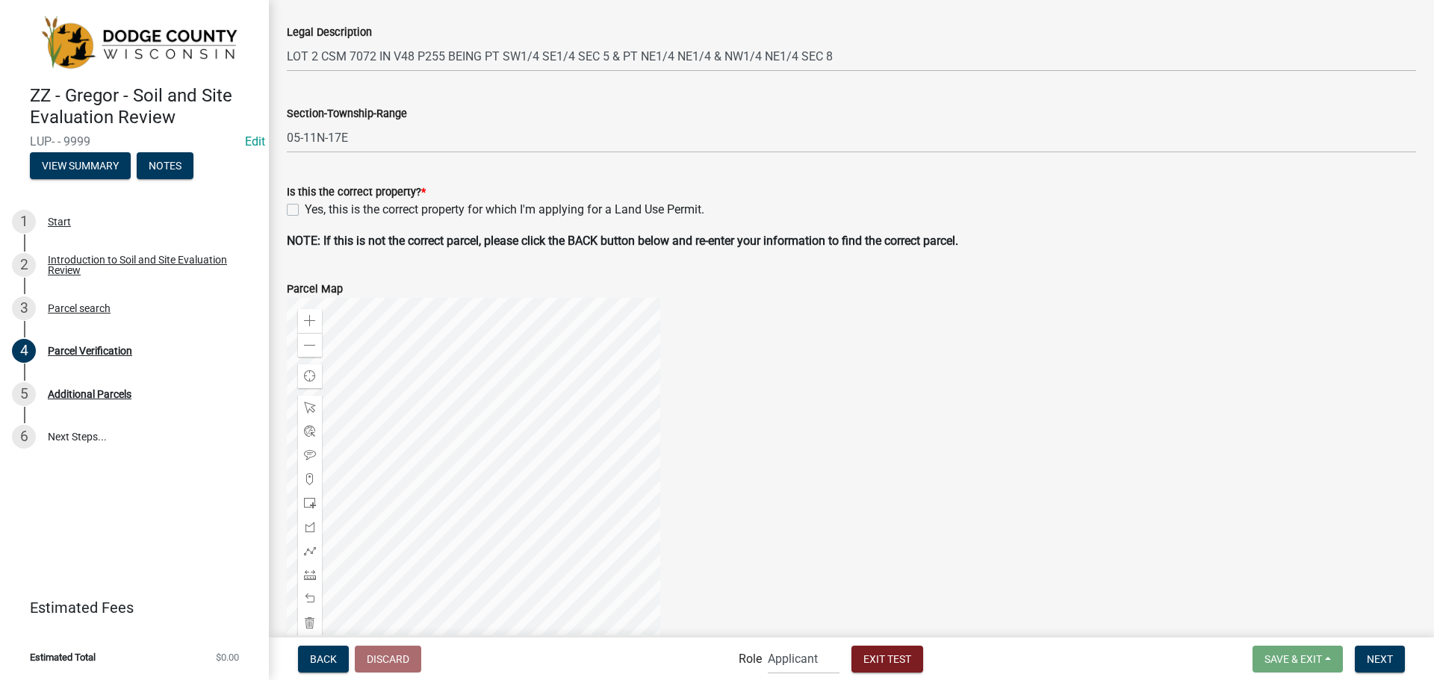
click at [305, 210] on label "Yes, this is the correct property for which I'm applying for a Land Use Permit." at bounding box center [505, 210] width 400 height 18
click at [305, 210] on input "Yes, this is the correct property for which I'm applying for a Land Use Permit." at bounding box center [310, 206] width 10 height 10
checkbox input "true"
drag, startPoint x: 904, startPoint y: 459, endPoint x: 848, endPoint y: 269, distance: 197.6
click at [854, 238] on wm-data-entity-input-list "Parcel Tax District TOWN OF [PERSON_NAME] Please verify the property informatio…" at bounding box center [851, 212] width 1129 height 1004
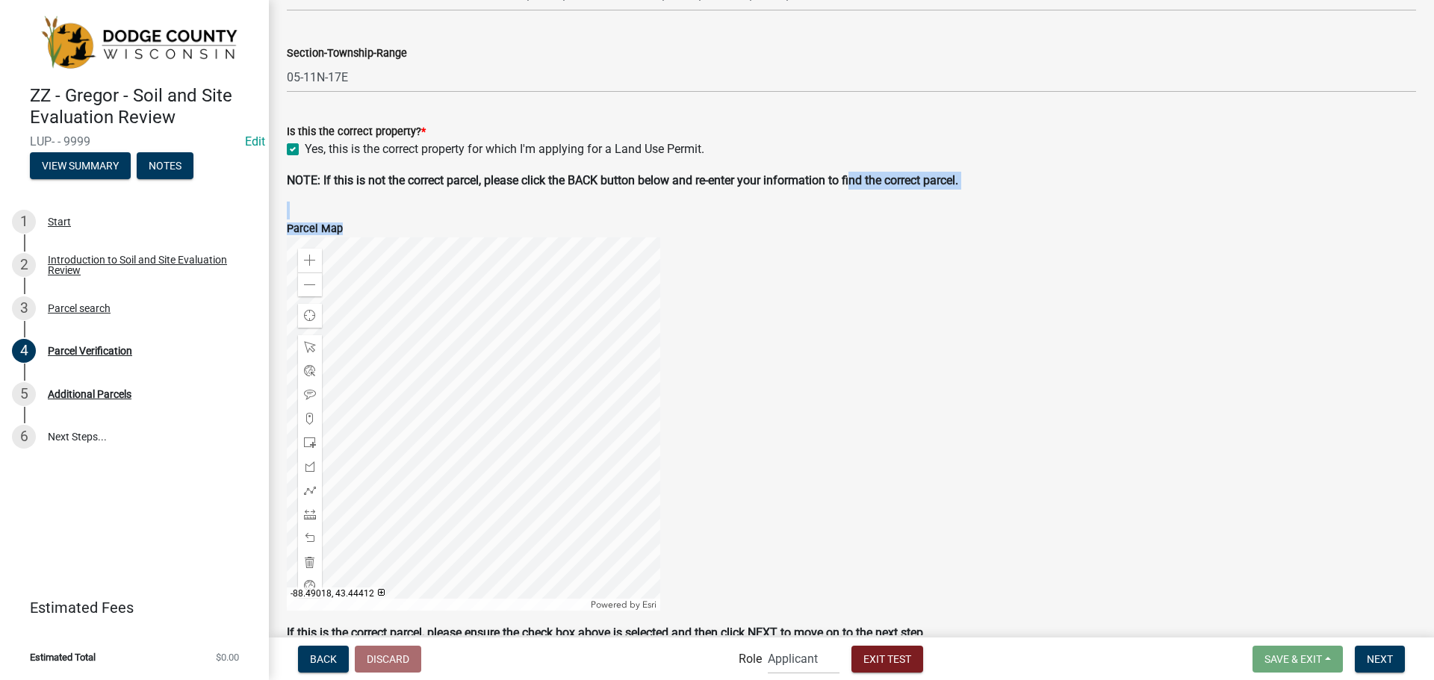
scroll to position [511, 0]
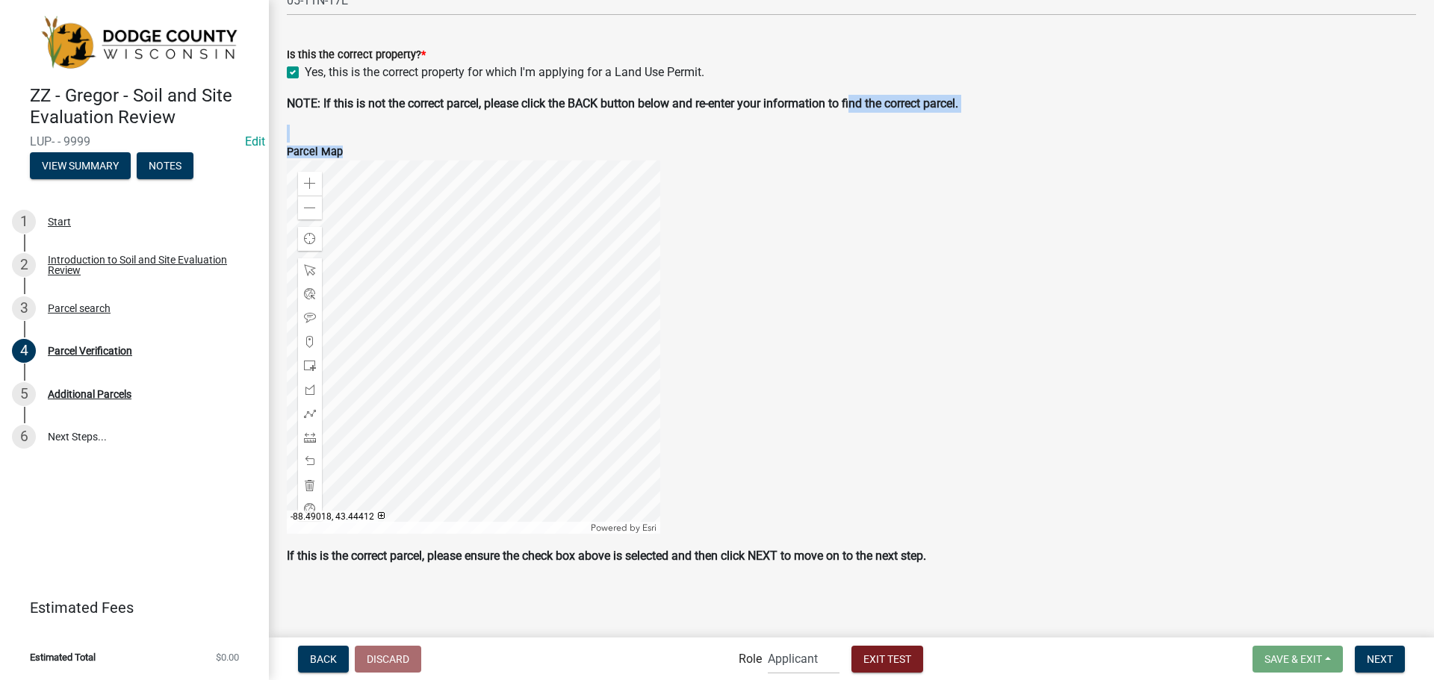
click at [889, 341] on div "Zoom in Zoom out Find my location Powered by Esri [GEOGRAPHIC_DATA] Loading..." at bounding box center [852, 347] width 1152 height 373
click at [880, 116] on wm-data-entity-input "NOTE: If this is not the correct parcel, please click the BACK button below and…" at bounding box center [851, 110] width 1129 height 30
click at [911, 101] on strong "NOTE: If this is not the correct parcel, please click the BACK button below and…" at bounding box center [622, 103] width 671 height 14
click at [1375, 663] on span "Next" at bounding box center [1380, 659] width 26 height 12
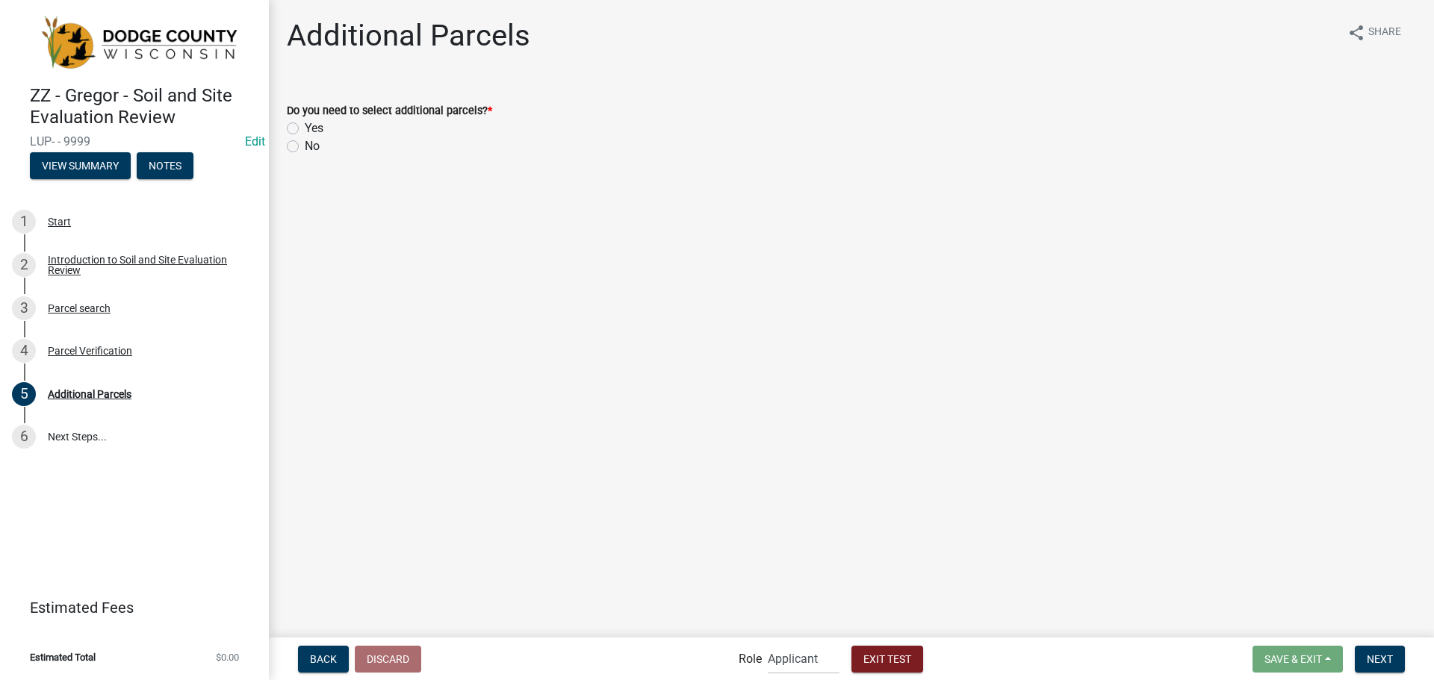
click at [299, 145] on div "No" at bounding box center [851, 146] width 1129 height 18
click at [305, 145] on label "No" at bounding box center [312, 146] width 15 height 18
click at [305, 145] on input "No" at bounding box center [310, 142] width 10 height 10
radio input "true"
click at [1392, 661] on span "Next" at bounding box center [1380, 659] width 26 height 12
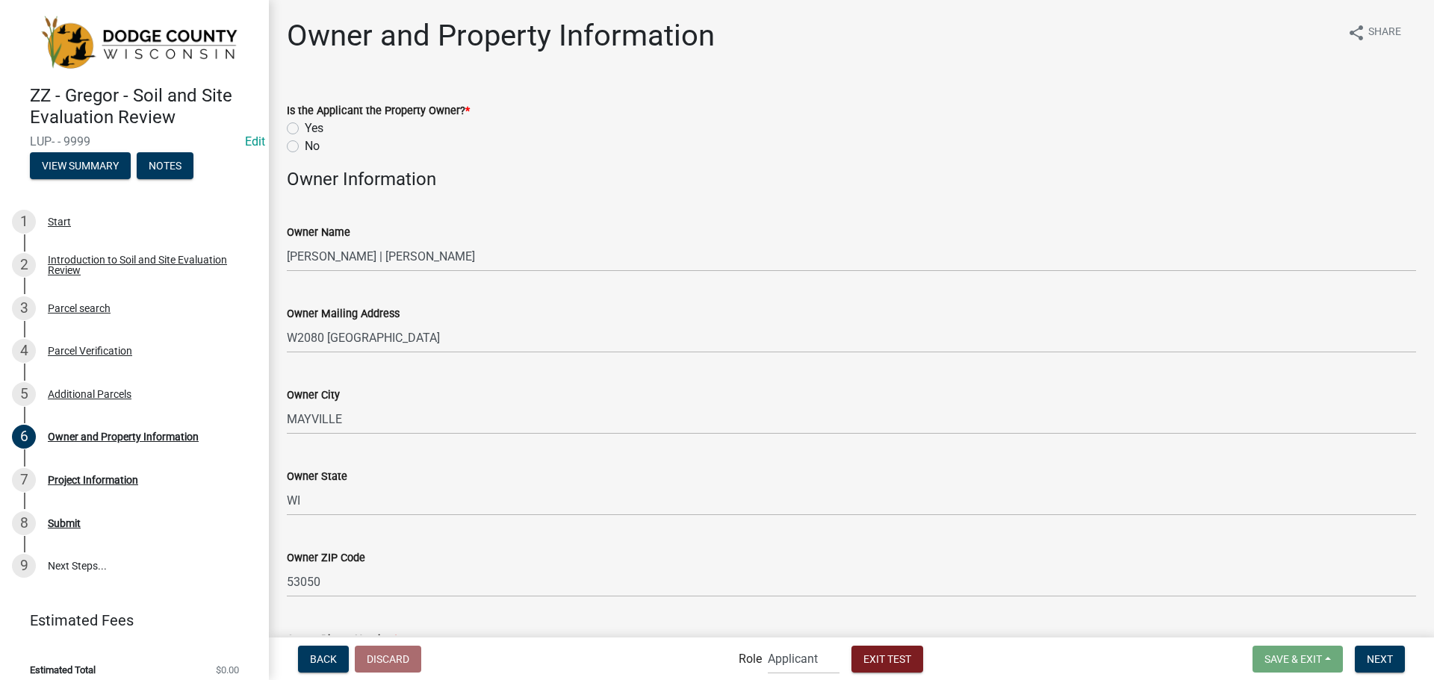
click at [305, 127] on label "Yes" at bounding box center [314, 128] width 19 height 18
click at [305, 127] on input "Yes" at bounding box center [310, 124] width 10 height 10
radio input "true"
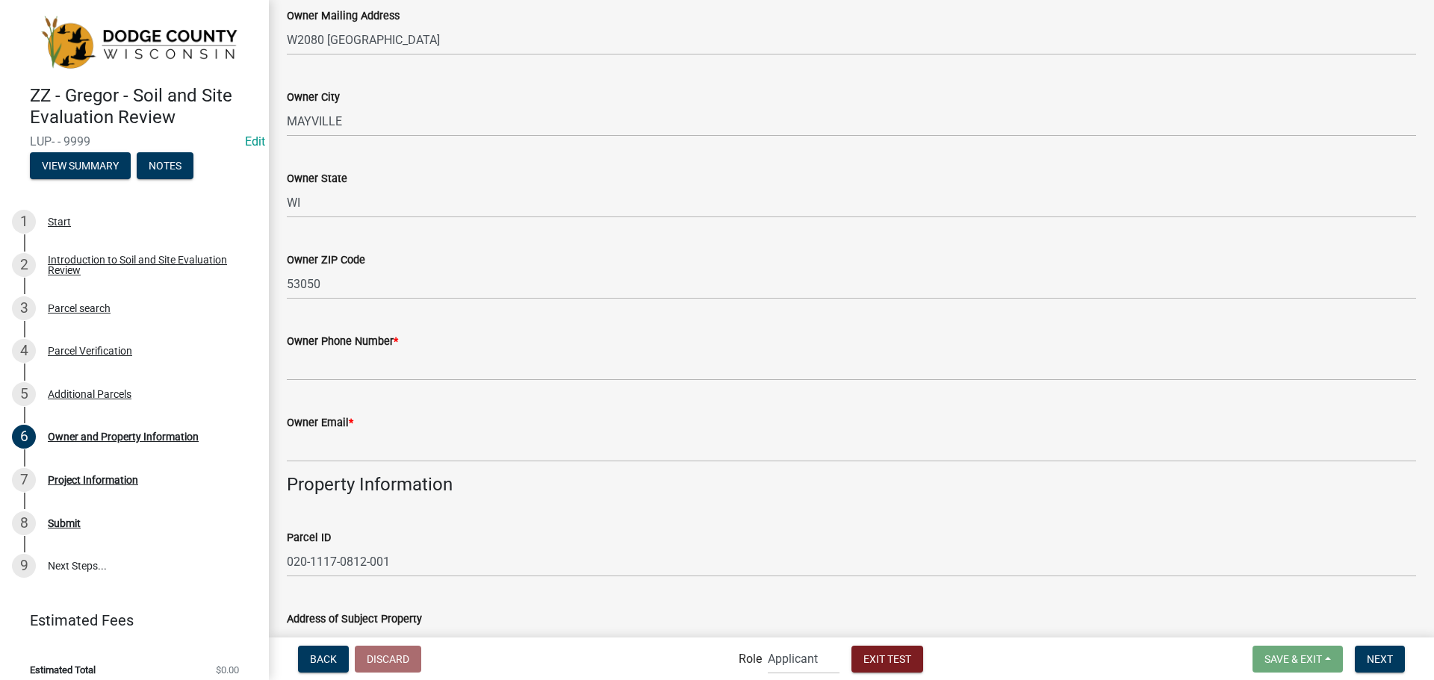
scroll to position [299, 0]
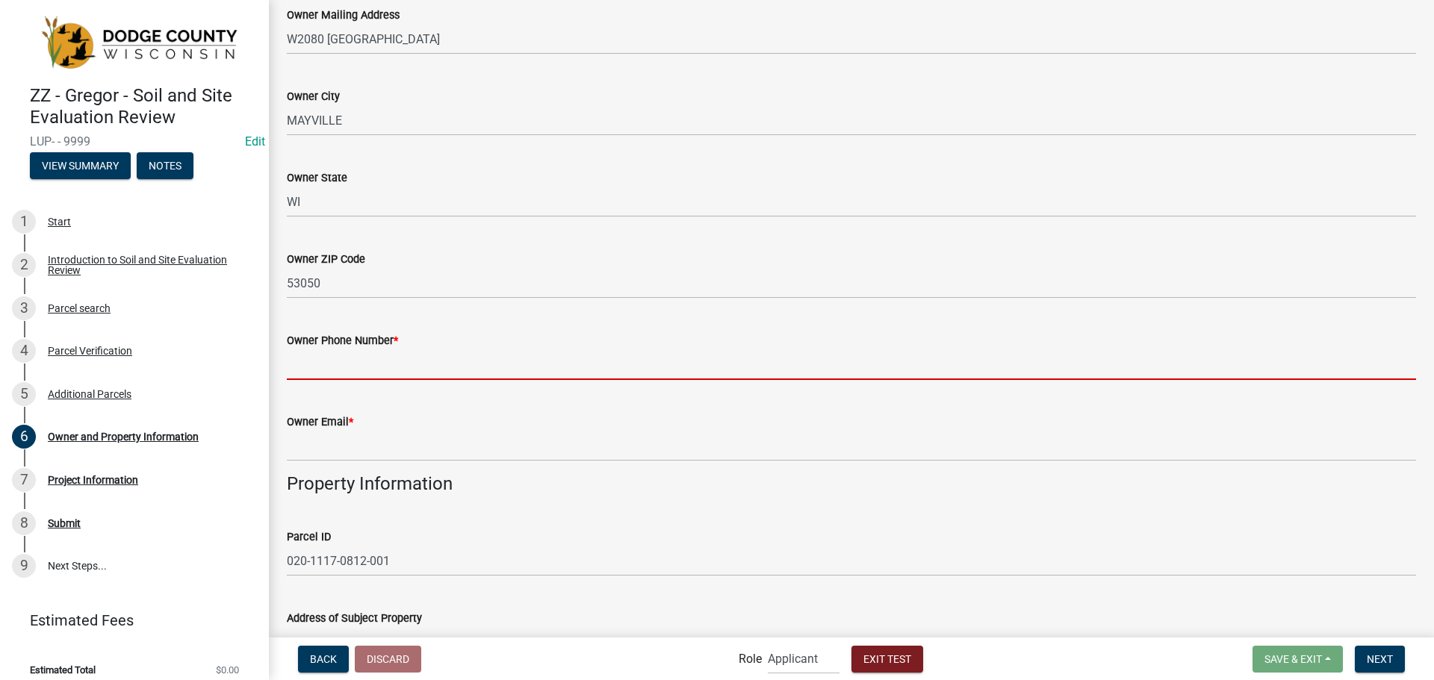
click at [437, 358] on input "Owner Phone Number *" at bounding box center [851, 364] width 1129 height 31
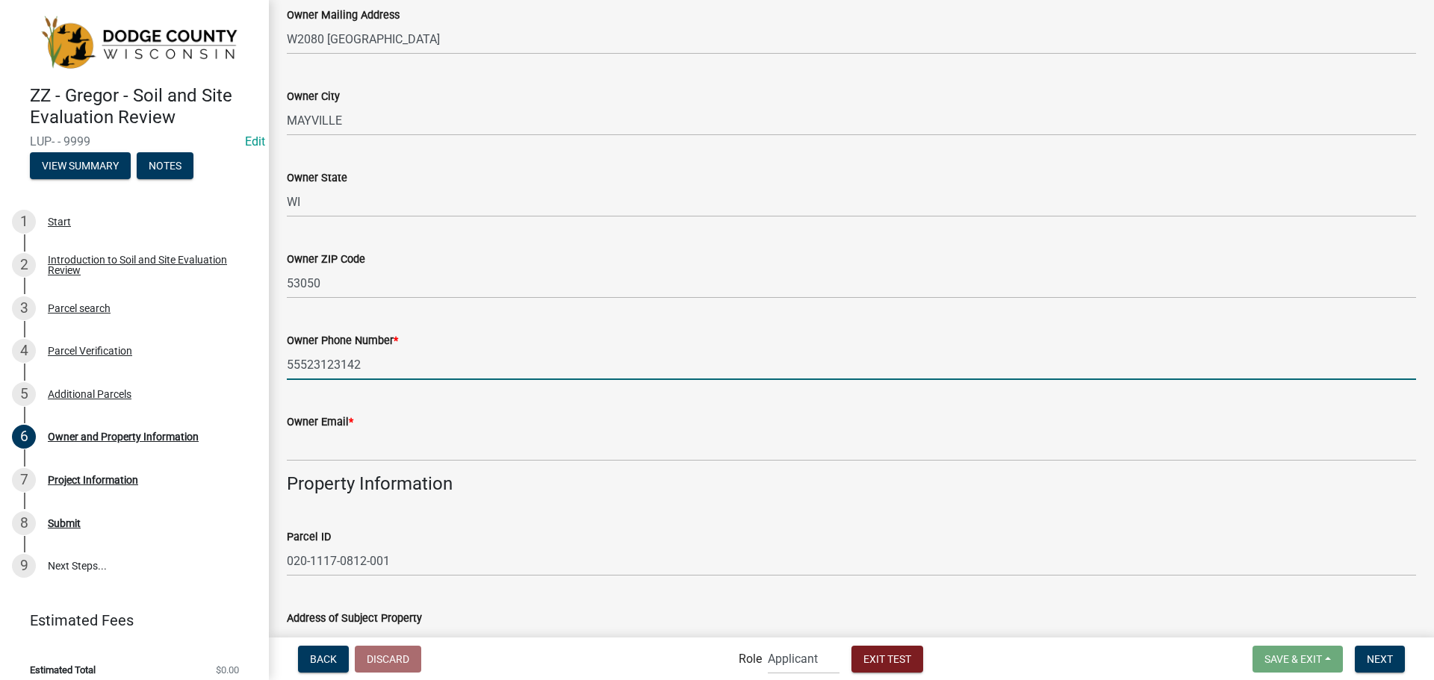
click at [399, 365] on input "55523123142" at bounding box center [851, 364] width 1129 height 31
type input "5552312314"
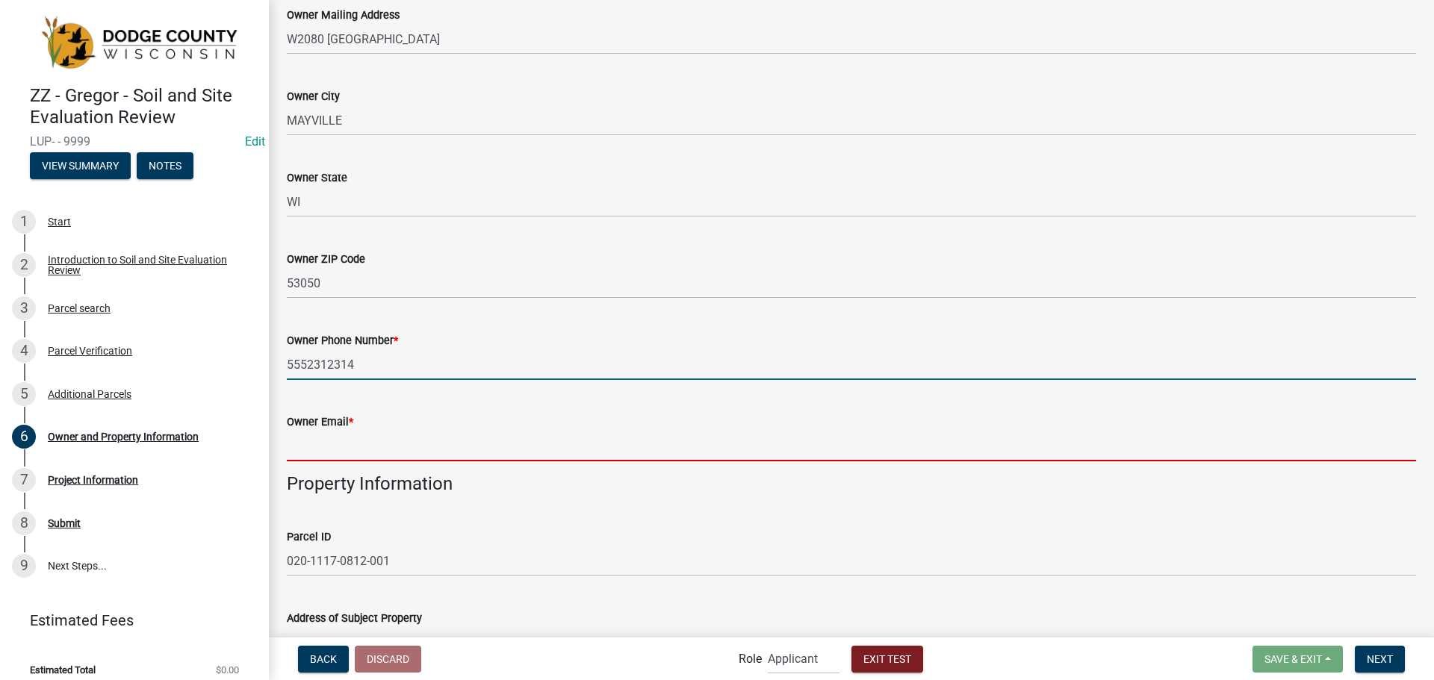
click at [403, 448] on input "Owner Email *" at bounding box center [851, 446] width 1129 height 31
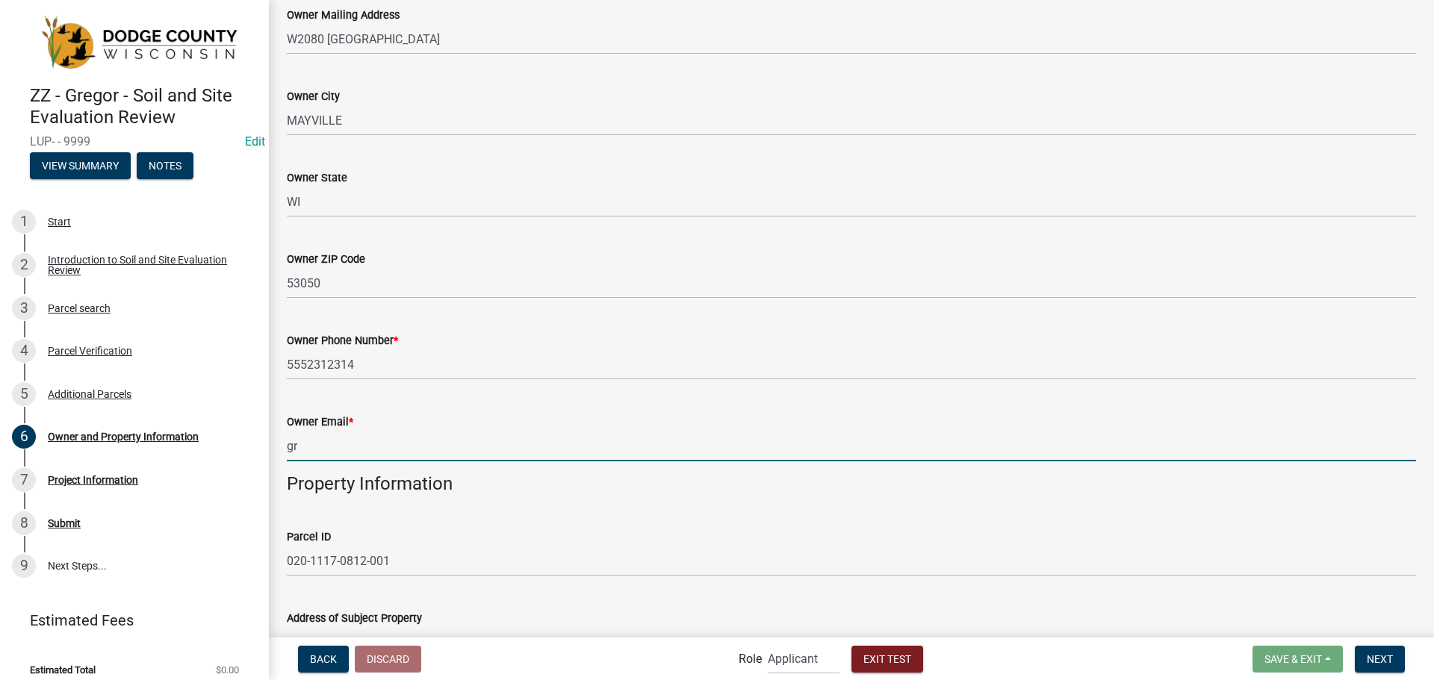
type input "g"
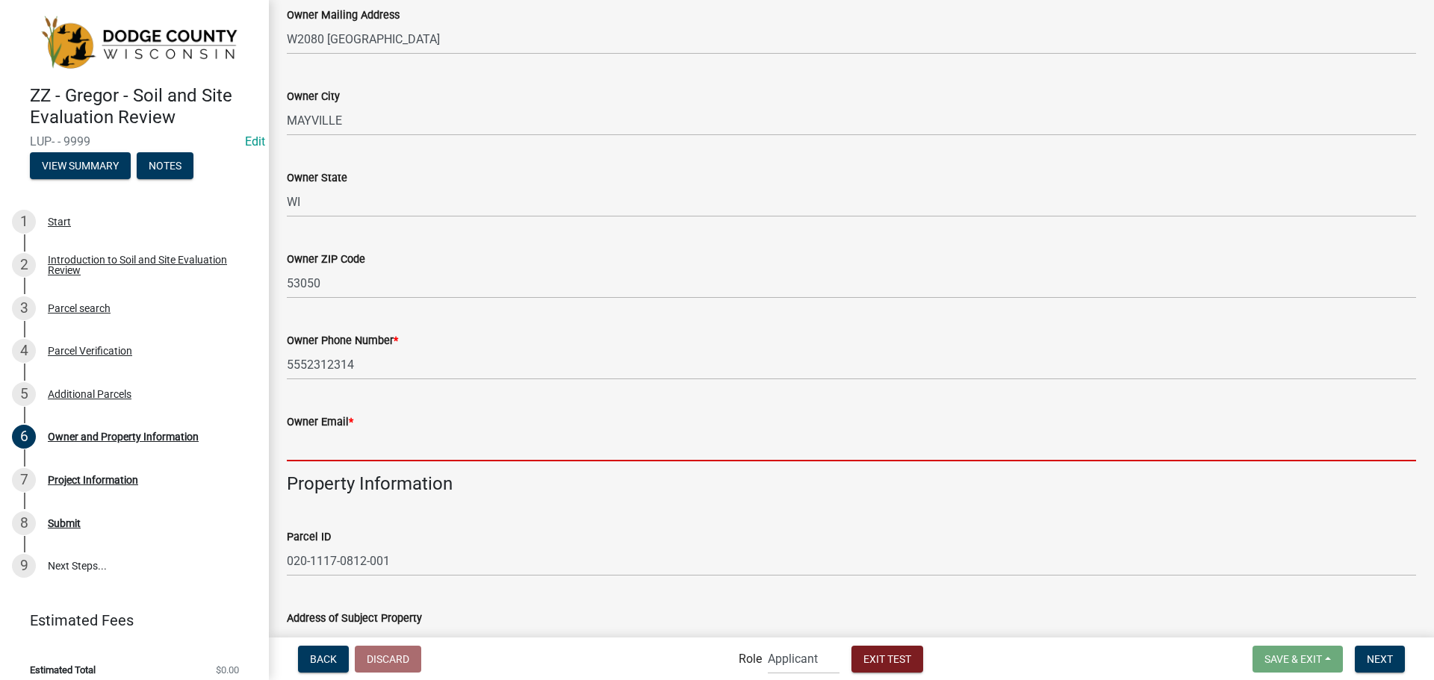
type input "w"
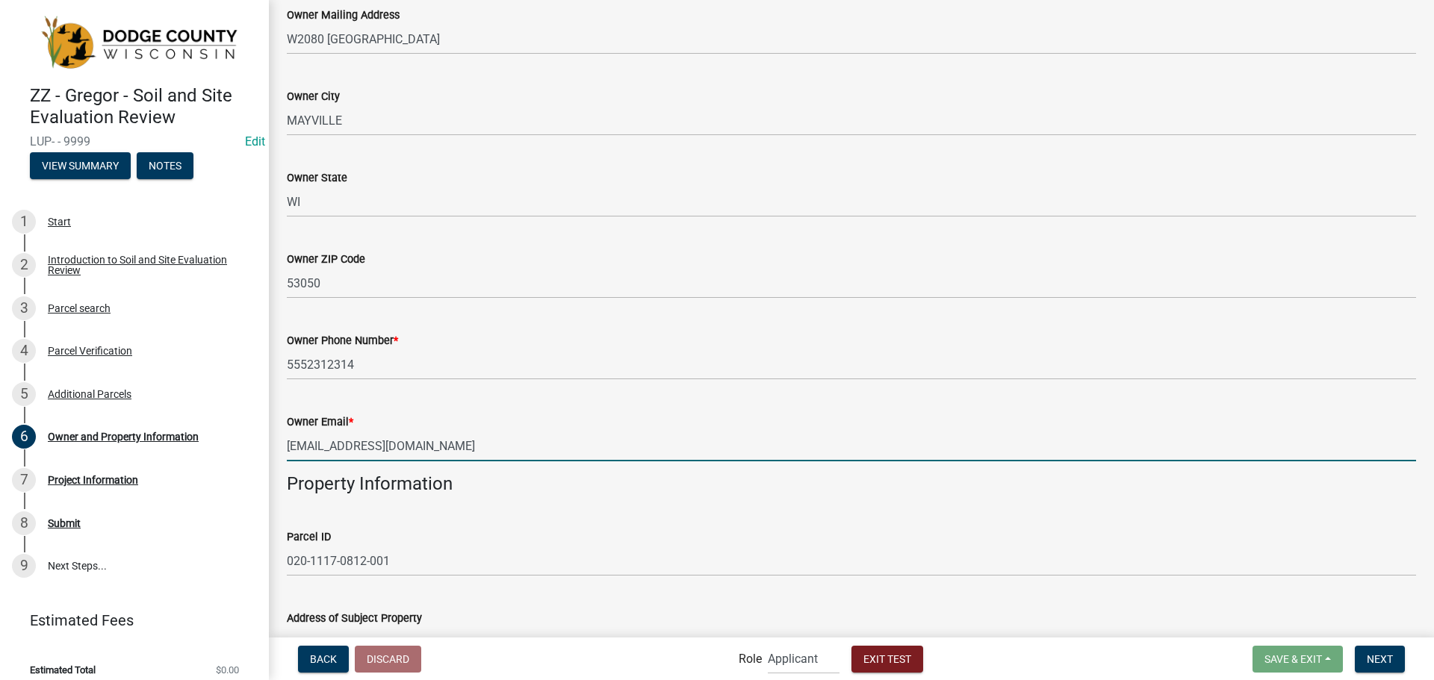
type input "[EMAIL_ADDRESS][DOMAIN_NAME]"
click at [485, 411] on div "Owner Email * [EMAIL_ADDRESS][DOMAIN_NAME]" at bounding box center [851, 426] width 1129 height 69
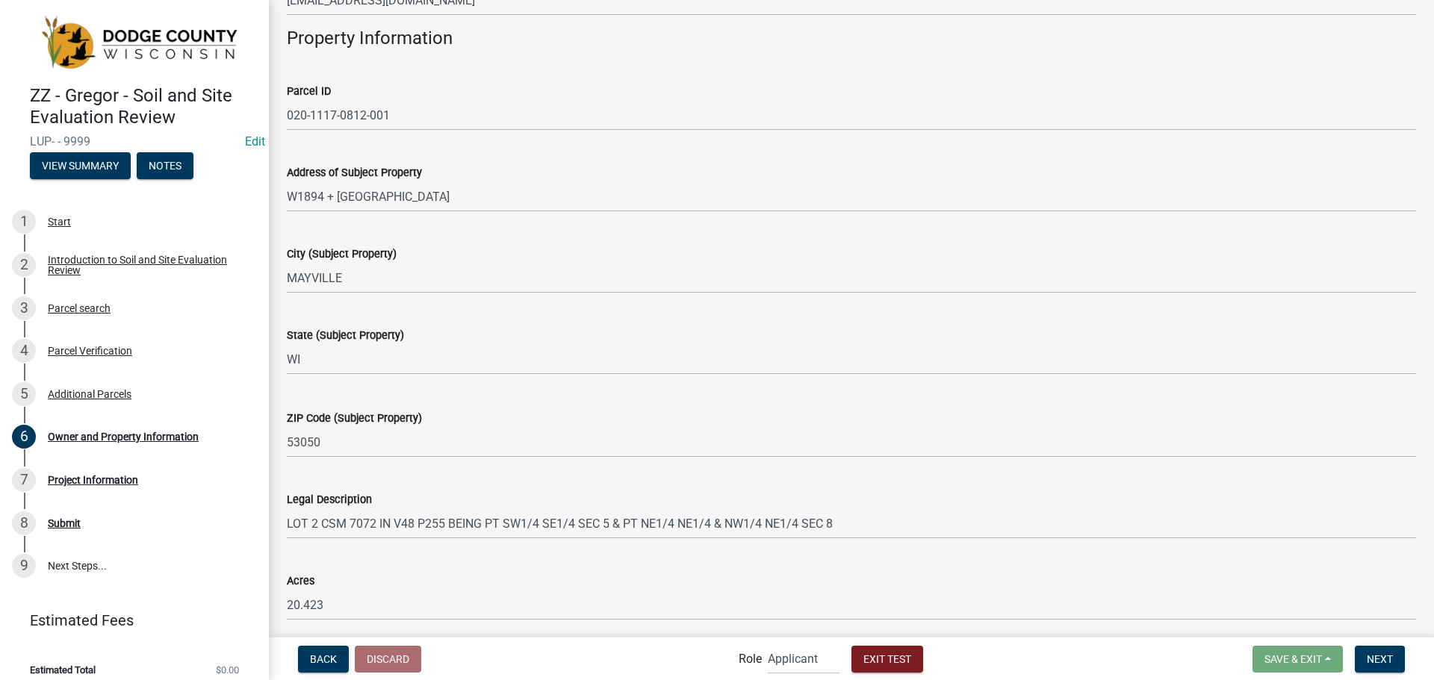
scroll to position [747, 0]
click at [1367, 643] on nav "Back Discard Role Applicant Support Staff Admin Inspector Exit Test Save & Exit…" at bounding box center [851, 659] width 1165 height 43
click at [1367, 647] on button "Next" at bounding box center [1380, 659] width 50 height 27
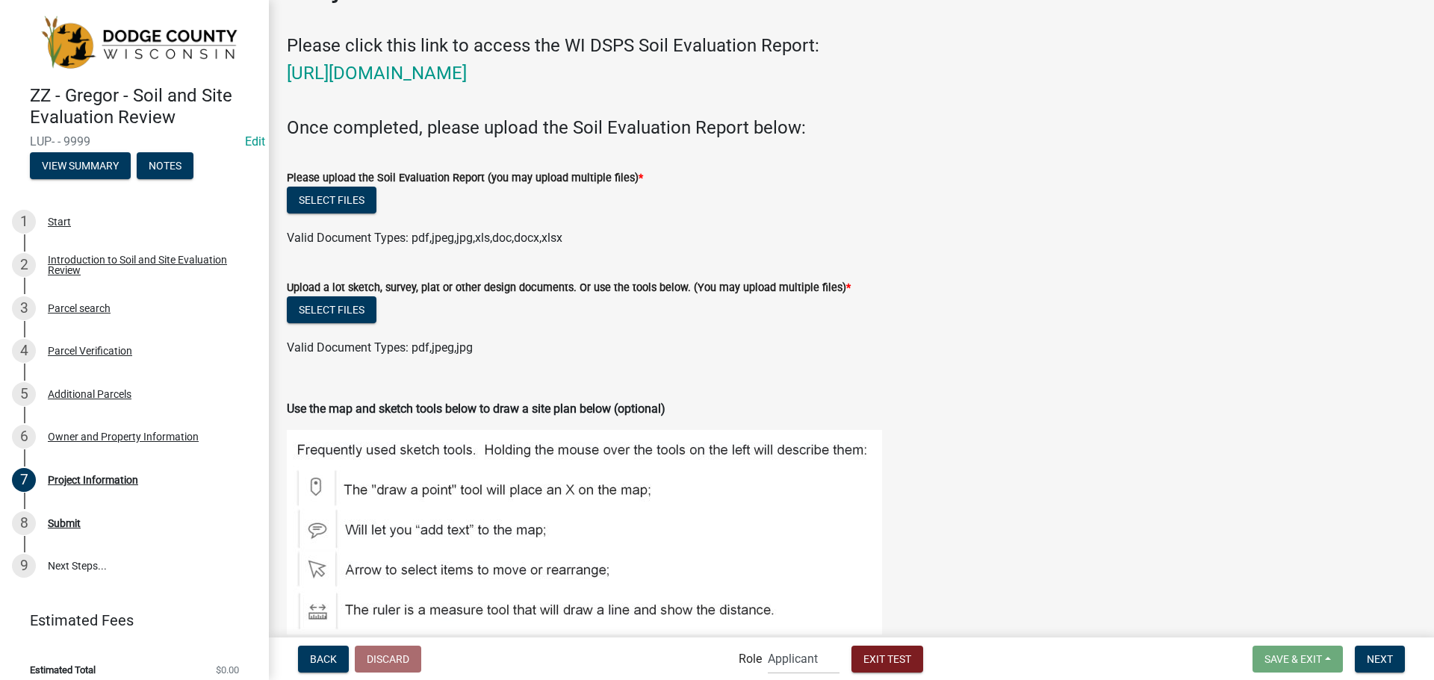
scroll to position [75, 0]
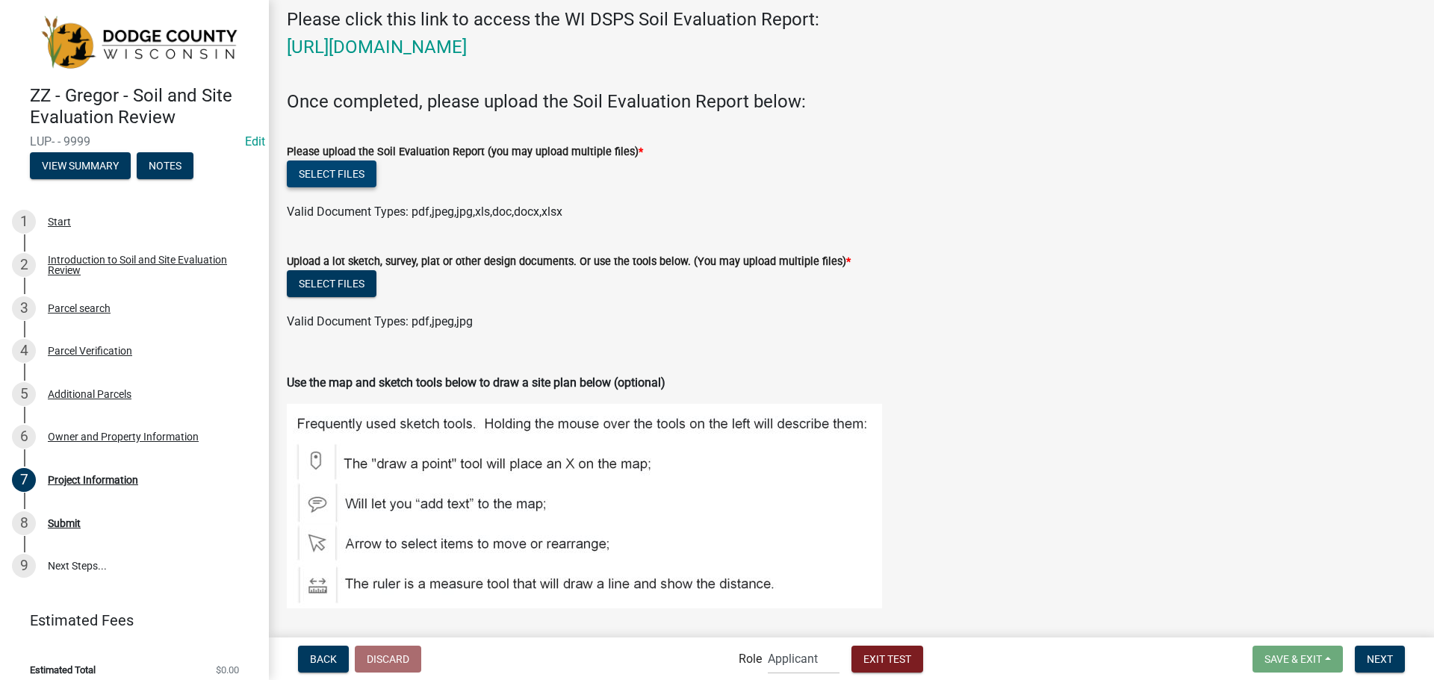
click at [341, 177] on button "Select files" at bounding box center [332, 174] width 90 height 27
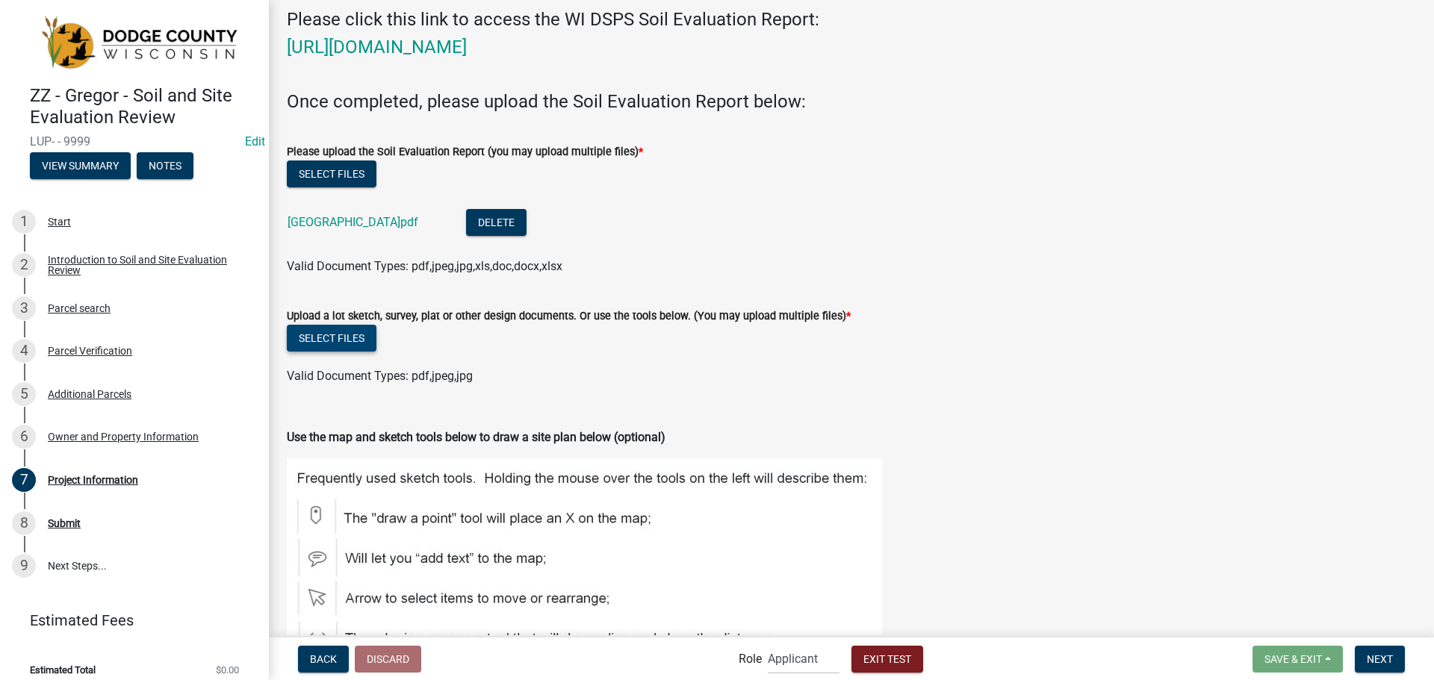
click at [361, 341] on button "Select files" at bounding box center [332, 338] width 90 height 27
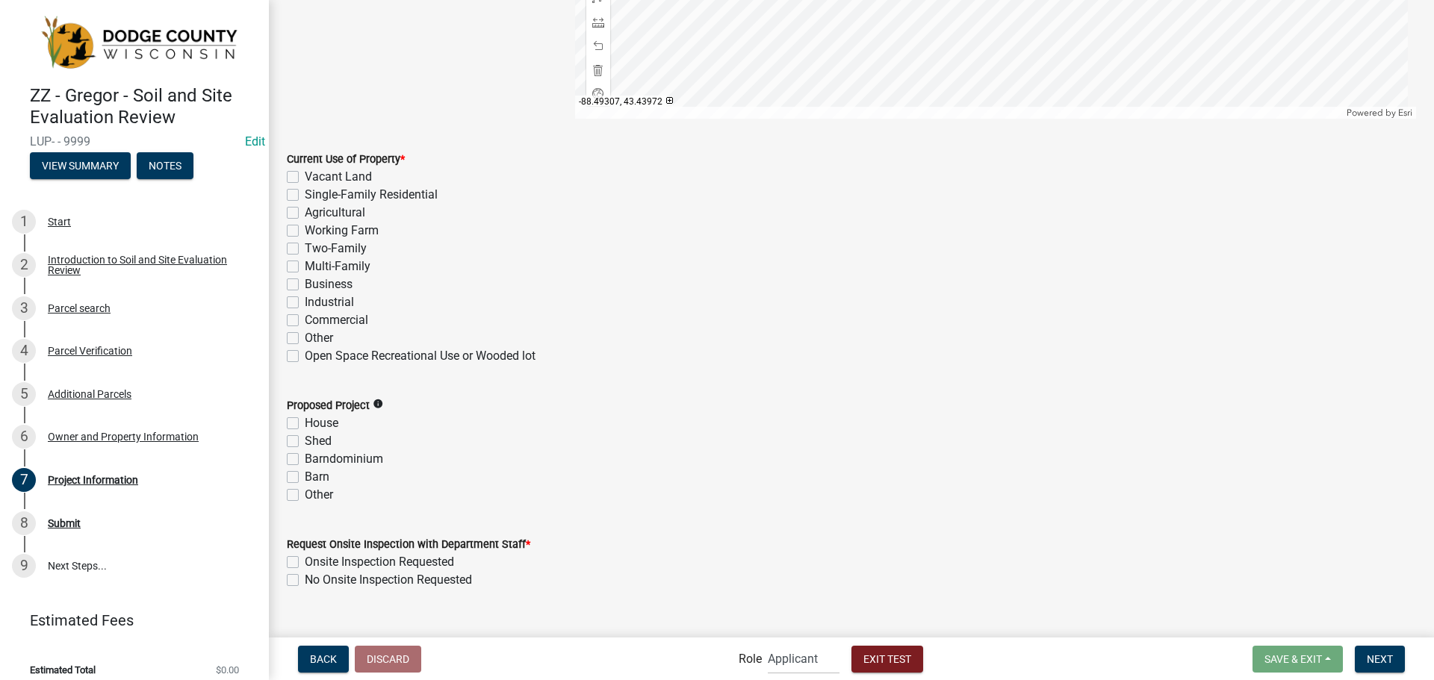
scroll to position [1120, 0]
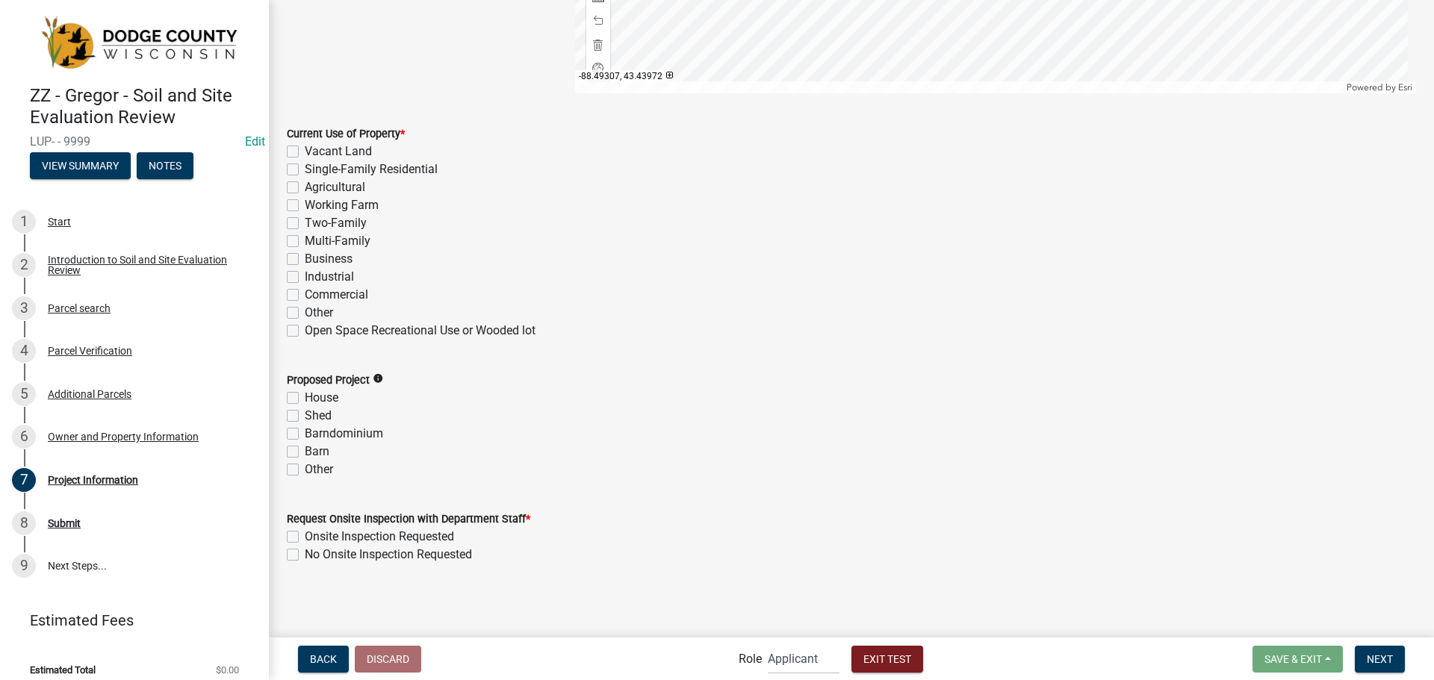
click at [305, 170] on label "Single-Family Residential" at bounding box center [371, 170] width 133 height 18
click at [305, 170] on input "Single-Family Residential" at bounding box center [310, 166] width 10 height 10
checkbox input "true"
checkbox input "false"
checkbox input "true"
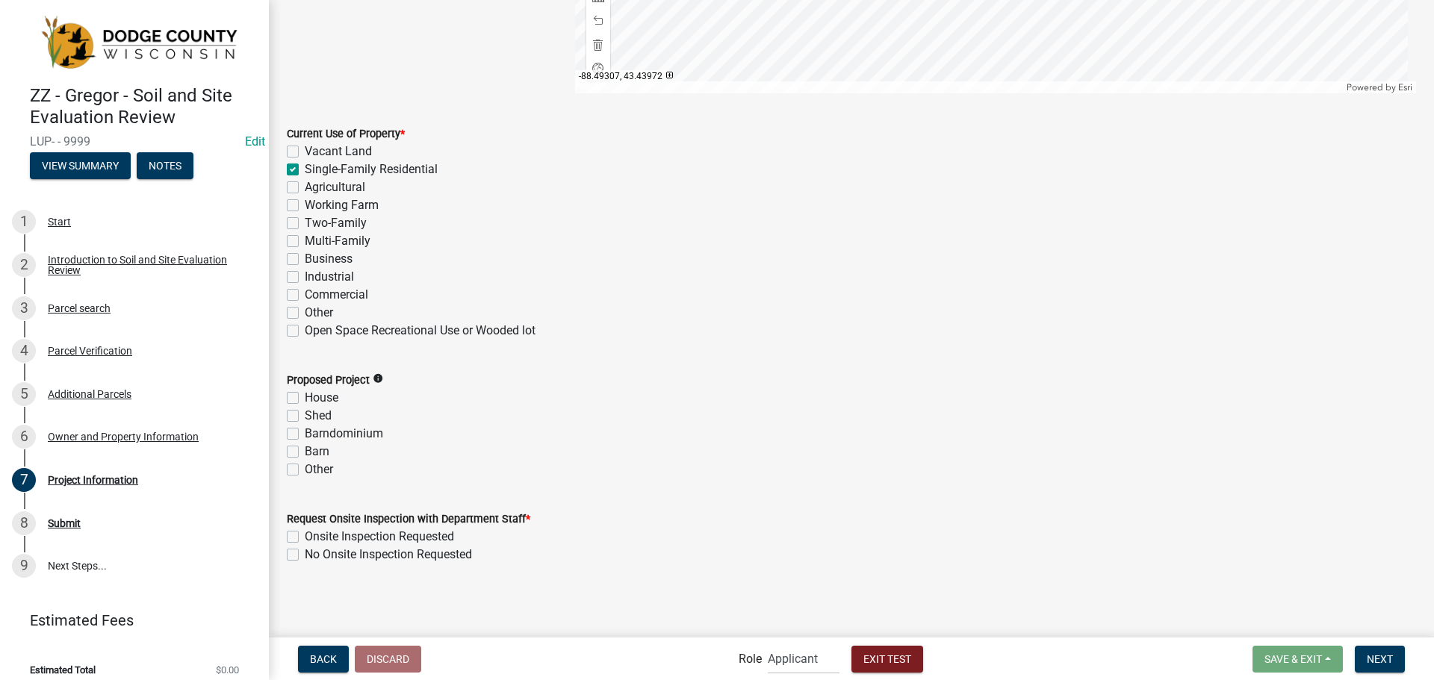
checkbox input "false"
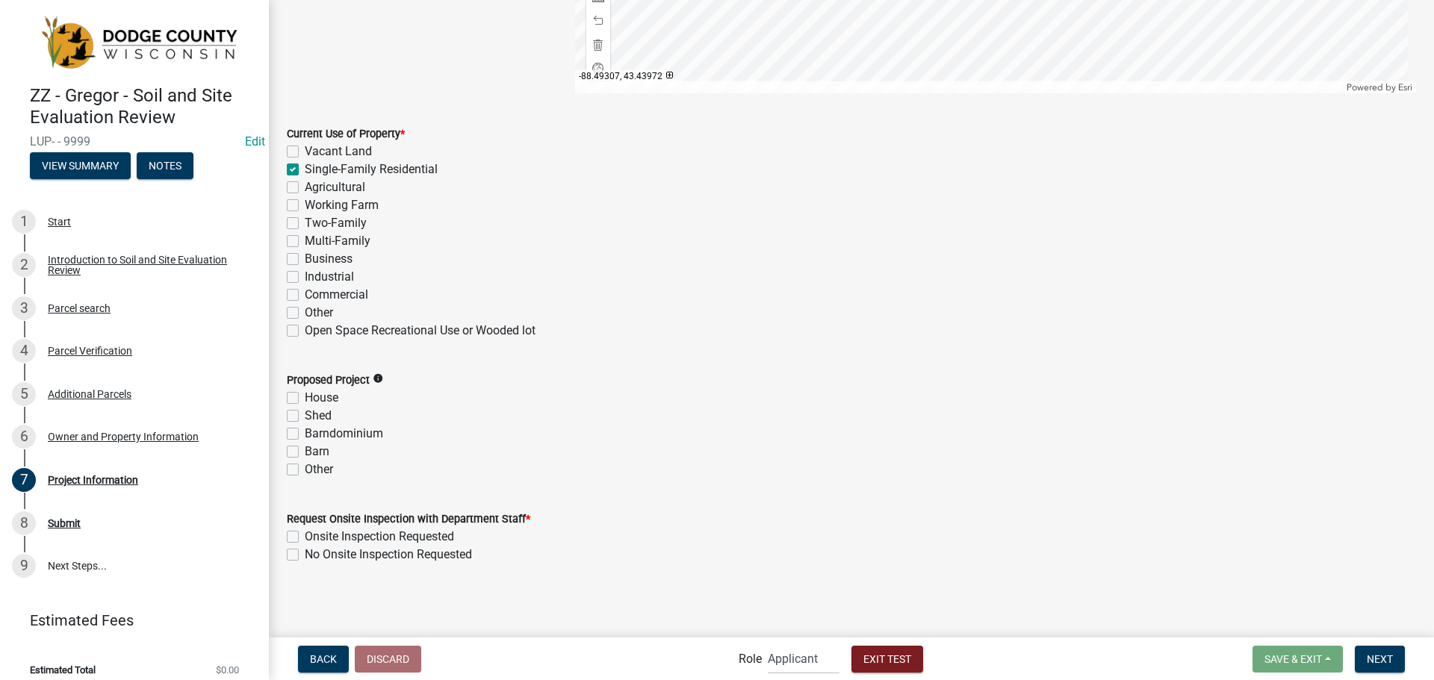
checkbox input "false"
click at [305, 395] on label "House" at bounding box center [322, 398] width 34 height 18
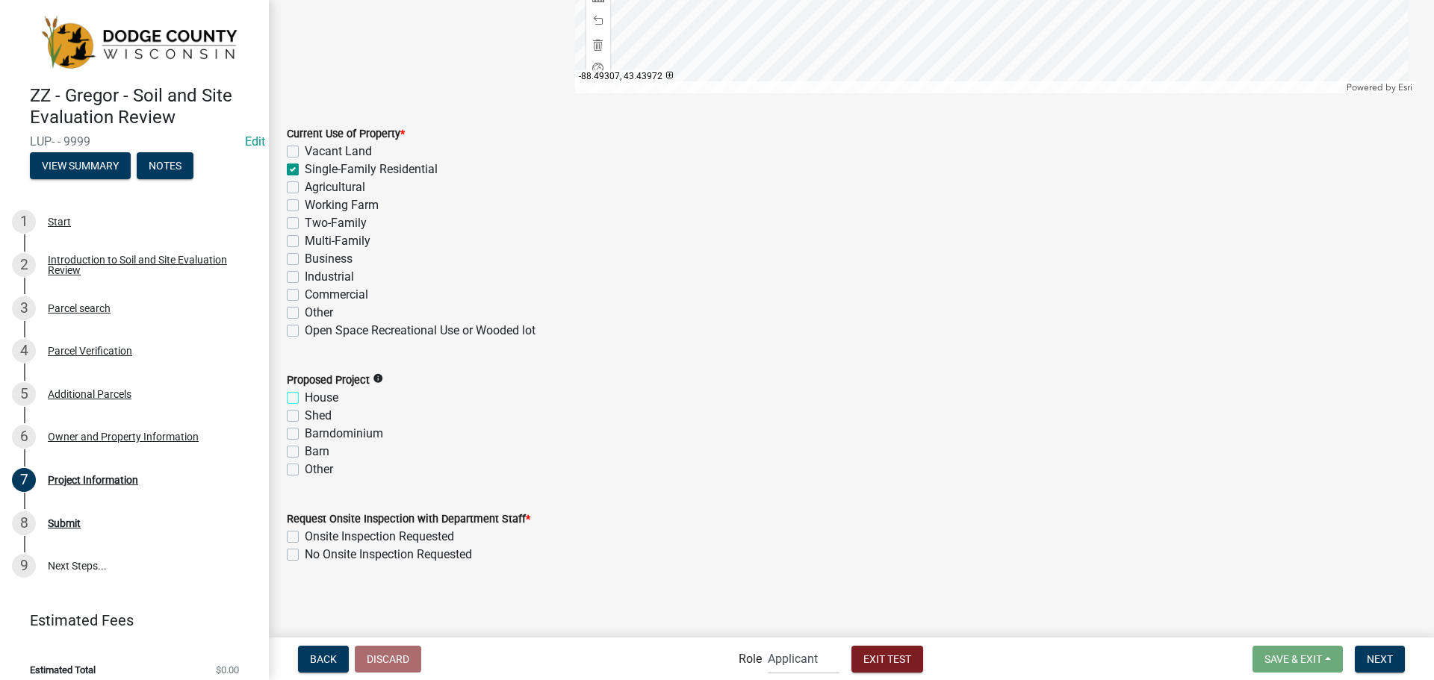
click at [305, 395] on input "House" at bounding box center [310, 394] width 10 height 10
checkbox input "true"
checkbox input "false"
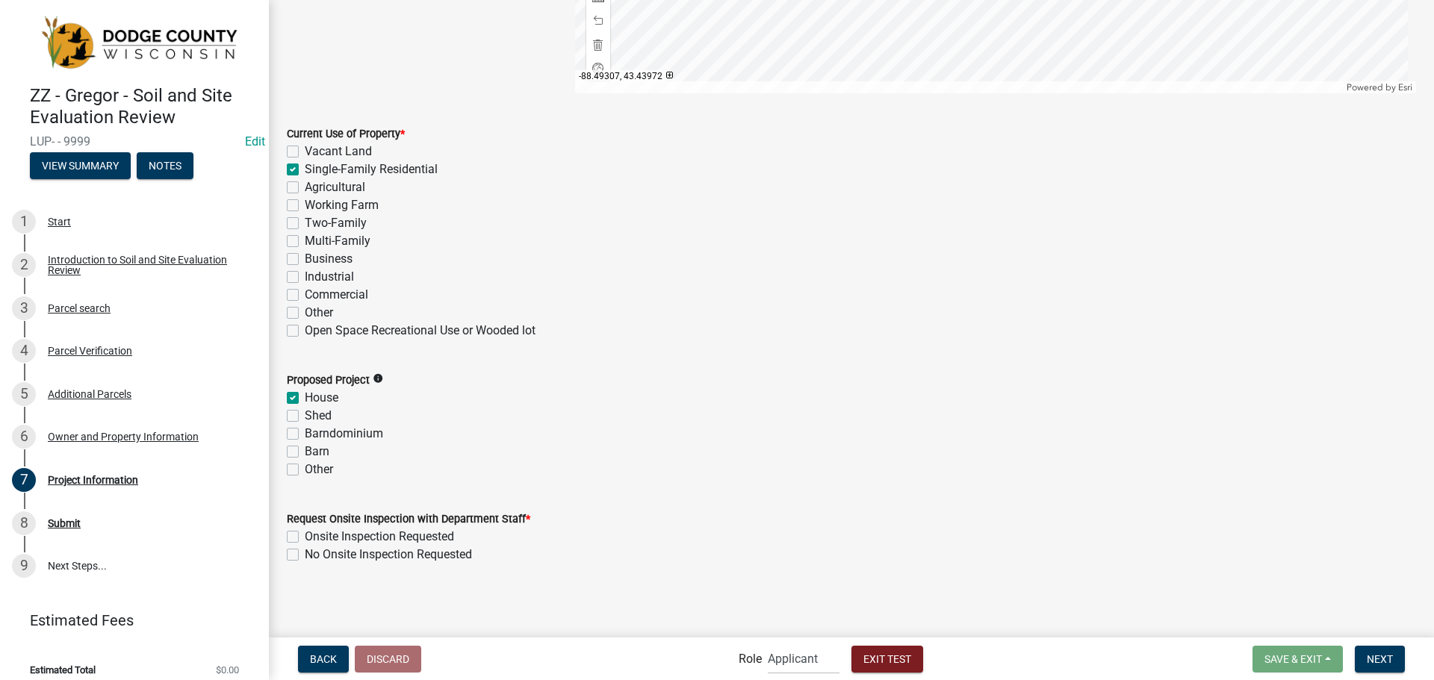
checkbox input "false"
click at [305, 554] on label "No Onsite Inspection Requested" at bounding box center [388, 555] width 167 height 18
click at [305, 554] on input "No Onsite Inspection Requested" at bounding box center [310, 551] width 10 height 10
checkbox input "true"
checkbox input "false"
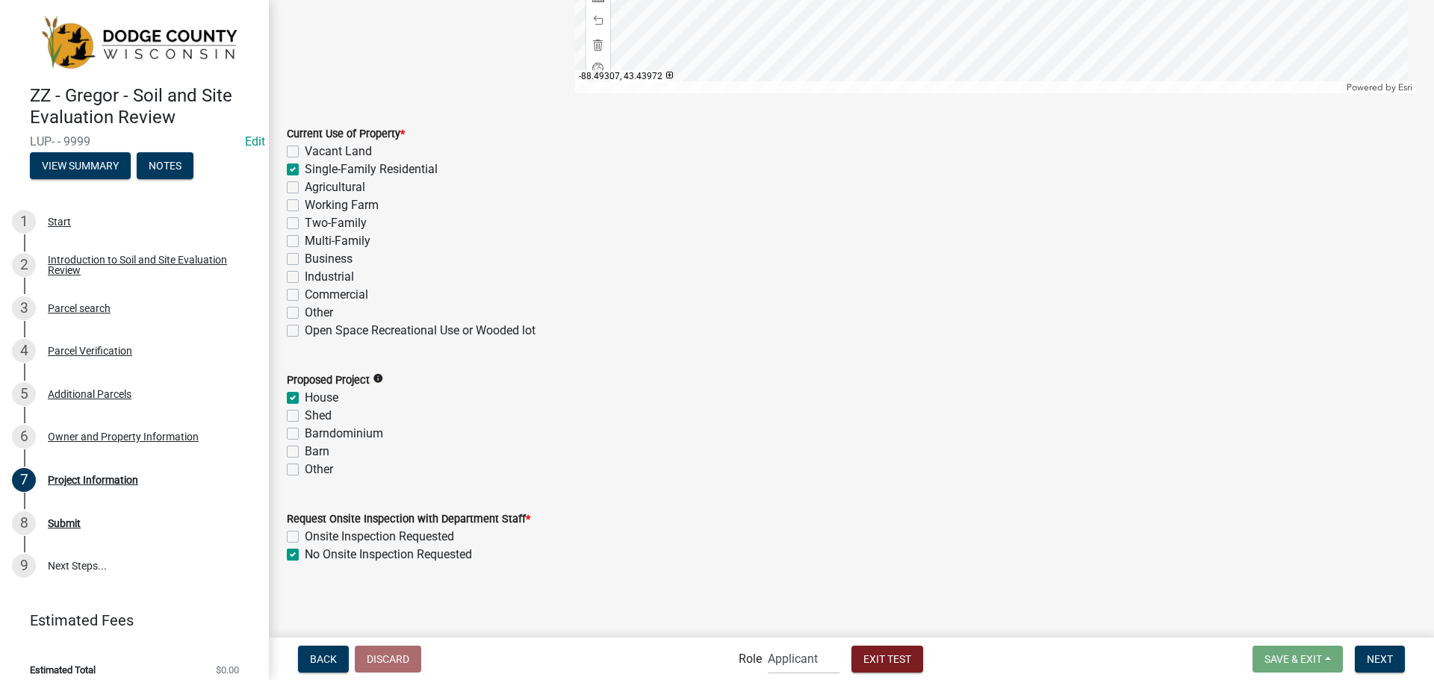
checkbox input "true"
click at [1377, 665] on span "Next" at bounding box center [1380, 659] width 26 height 12
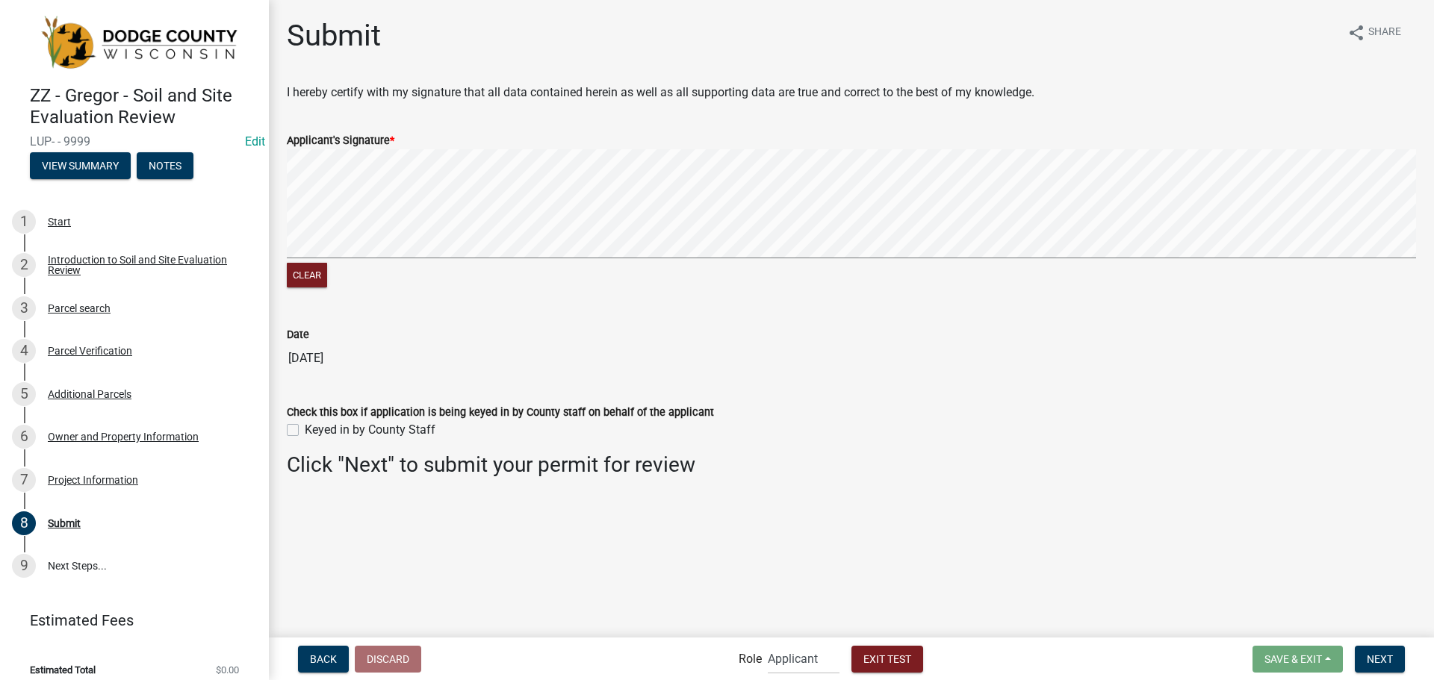
click at [299, 432] on div "Keyed in by County Staff" at bounding box center [851, 430] width 1129 height 18
click at [285, 432] on div "Check this box if application is being keyed in by County staff on behalf of th…" at bounding box center [852, 412] width 1152 height 54
click at [305, 432] on label "Keyed in by County Staff" at bounding box center [370, 430] width 131 height 18
click at [305, 431] on input "Keyed in by County Staff" at bounding box center [310, 426] width 10 height 10
checkbox input "true"
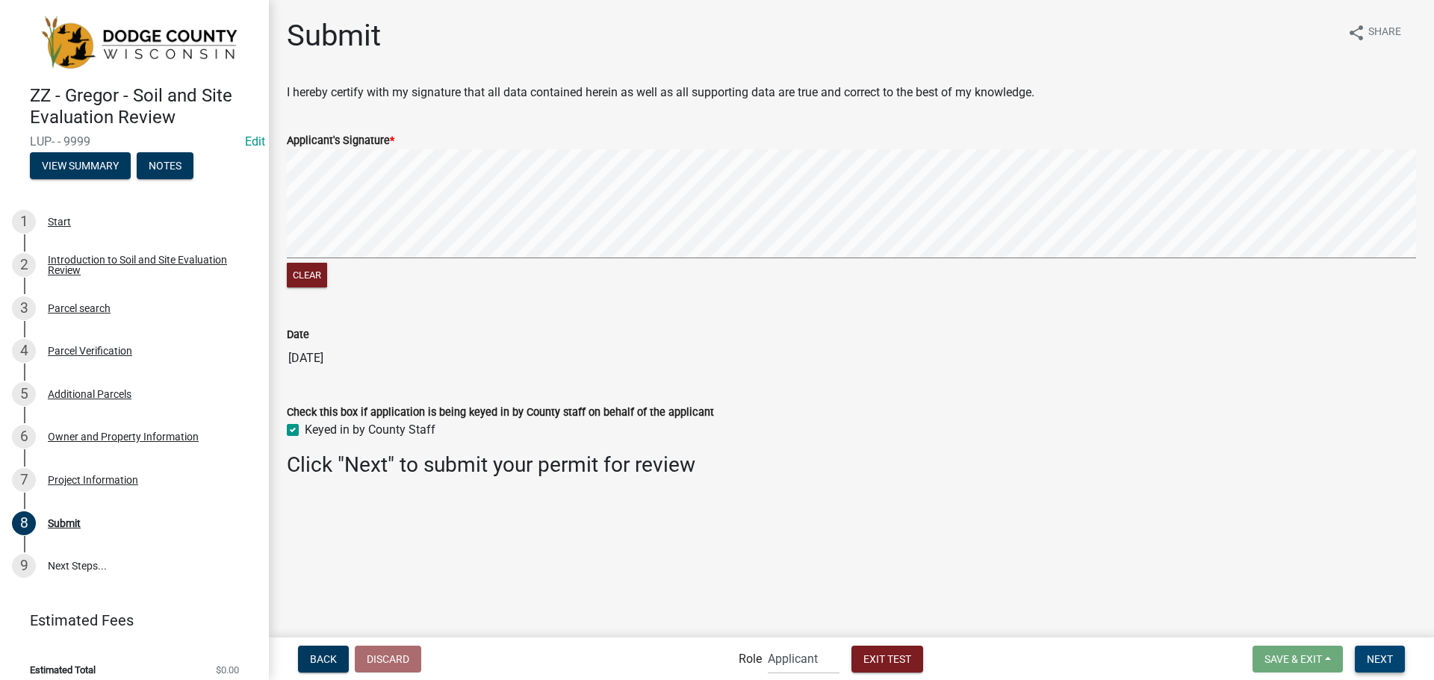
click at [1367, 650] on button "Next" at bounding box center [1380, 659] width 50 height 27
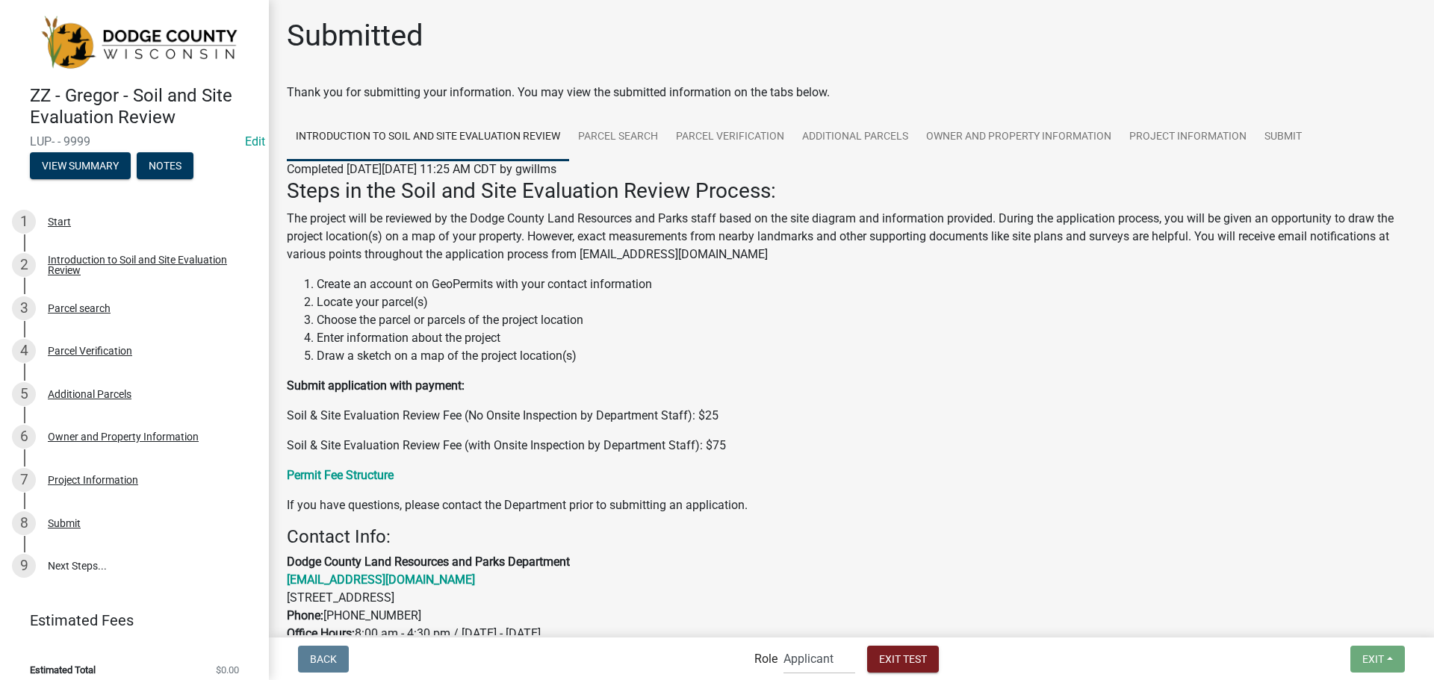
click at [613, 240] on p "The project will be reviewed by the Dodge County Land Resources and Parks staff…" at bounding box center [851, 237] width 1129 height 54
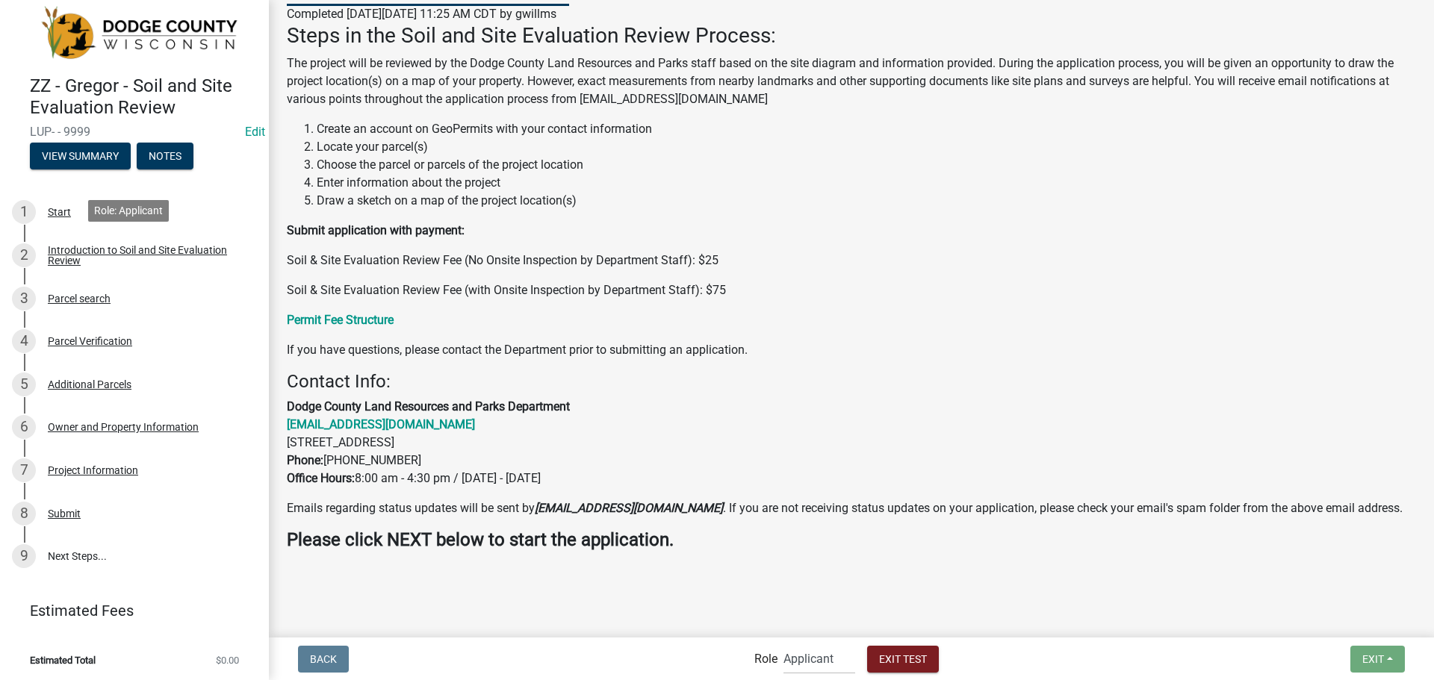
scroll to position [159, 0]
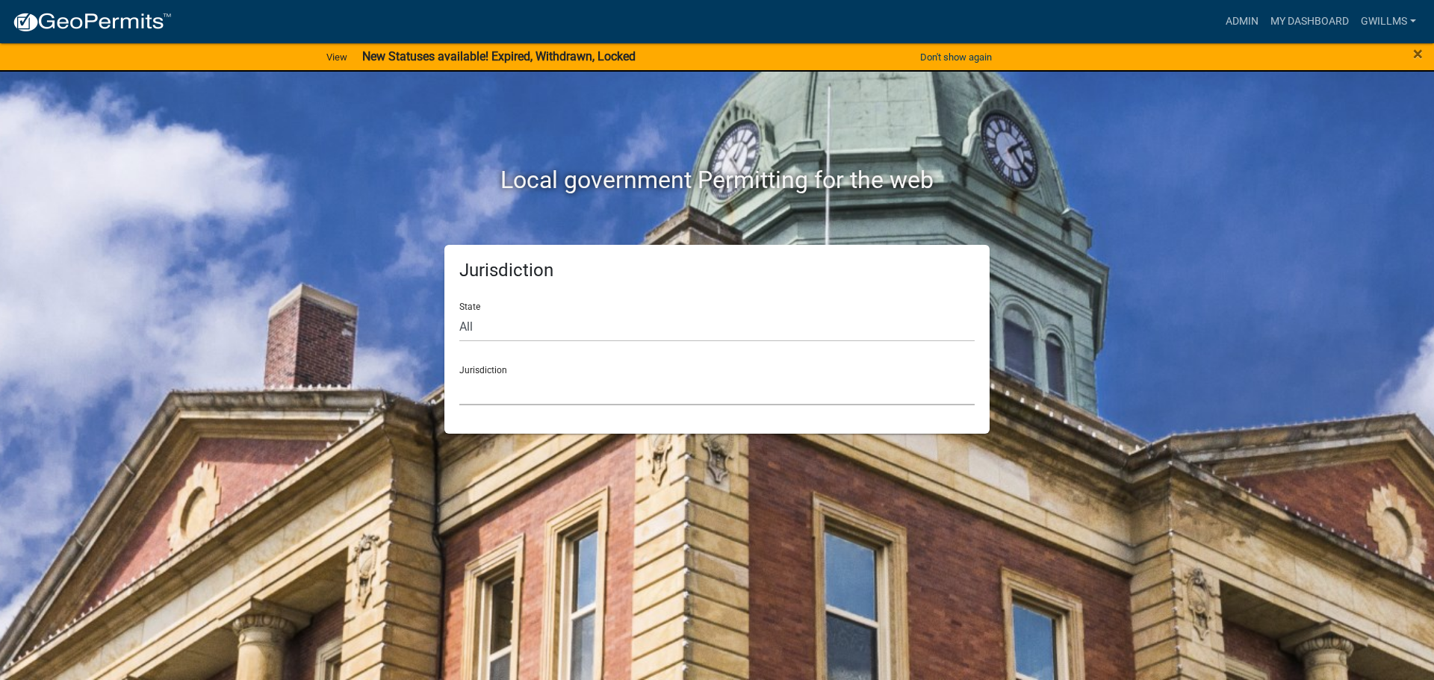
click at [580, 382] on select "[GEOGRAPHIC_DATA], [US_STATE] [GEOGRAPHIC_DATA], [US_STATE][PERSON_NAME][GEOGRA…" at bounding box center [716, 390] width 515 height 31
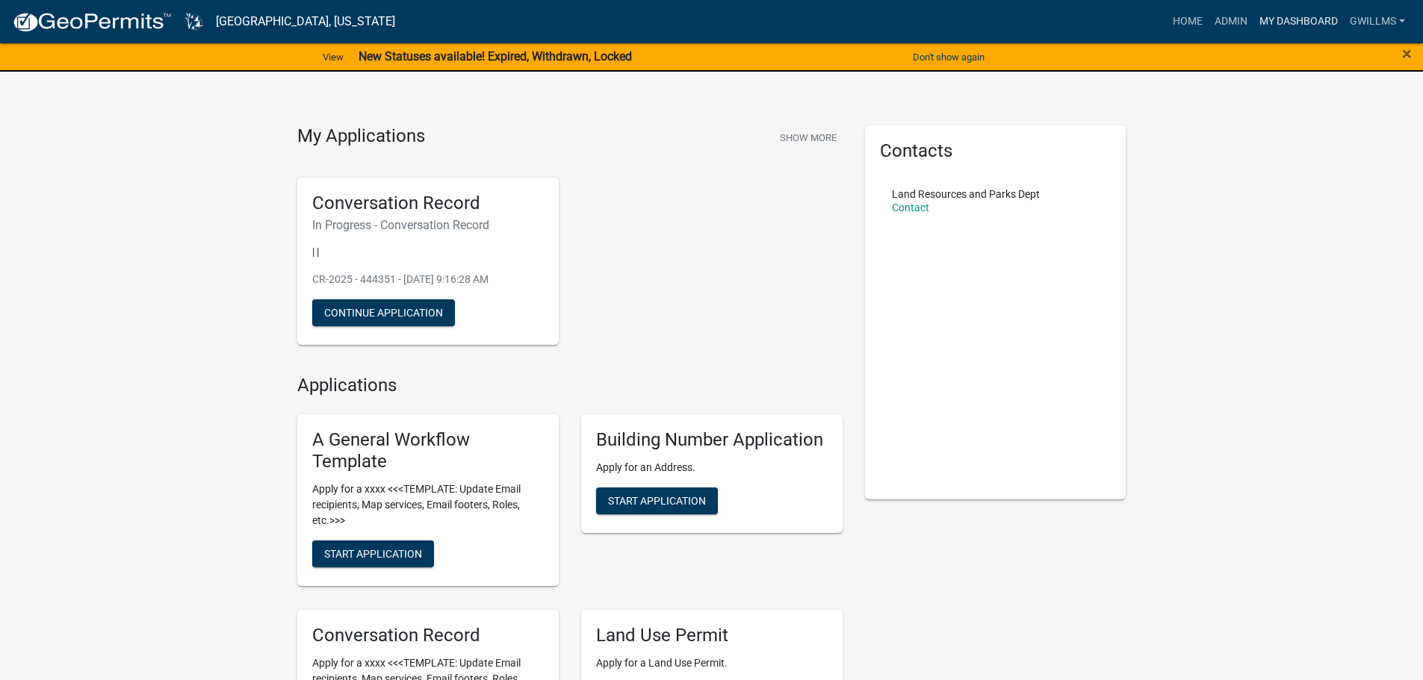
click at [1273, 18] on link "My Dashboard" at bounding box center [1298, 21] width 90 height 28
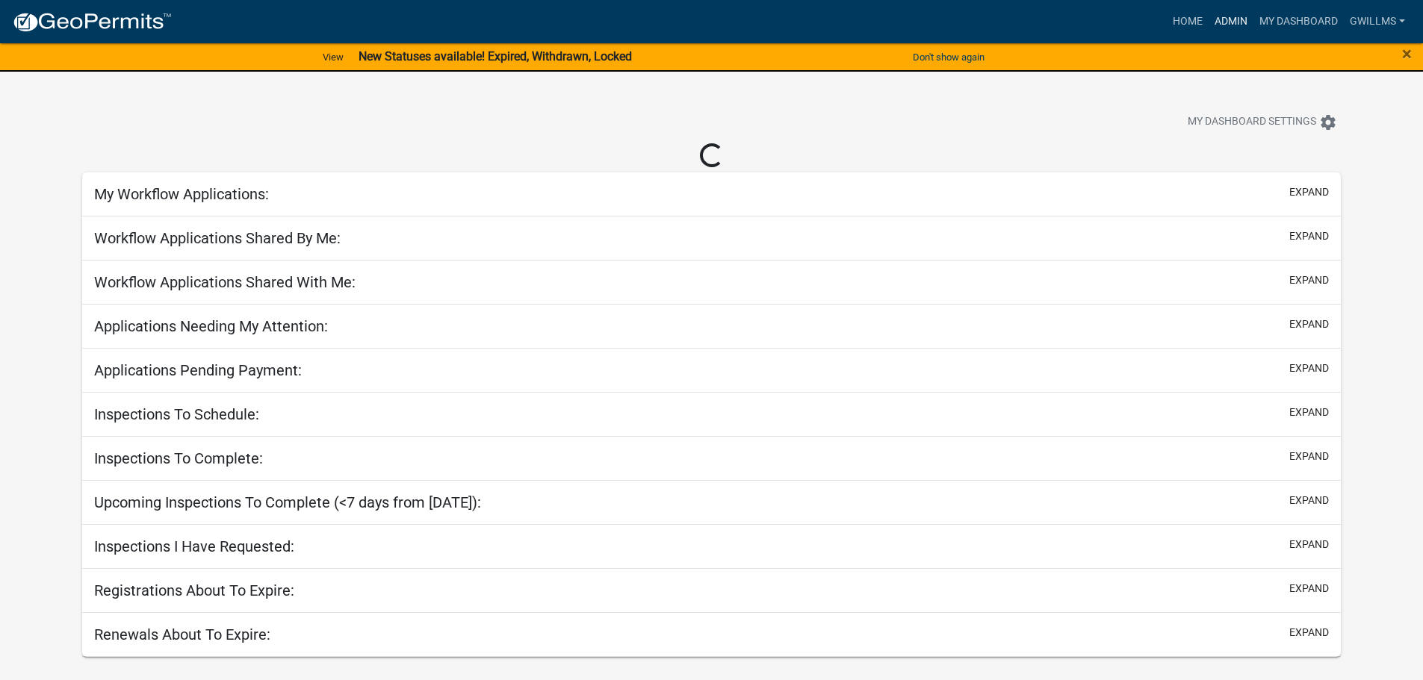
click at [1234, 18] on link "Admin" at bounding box center [1230, 21] width 45 height 28
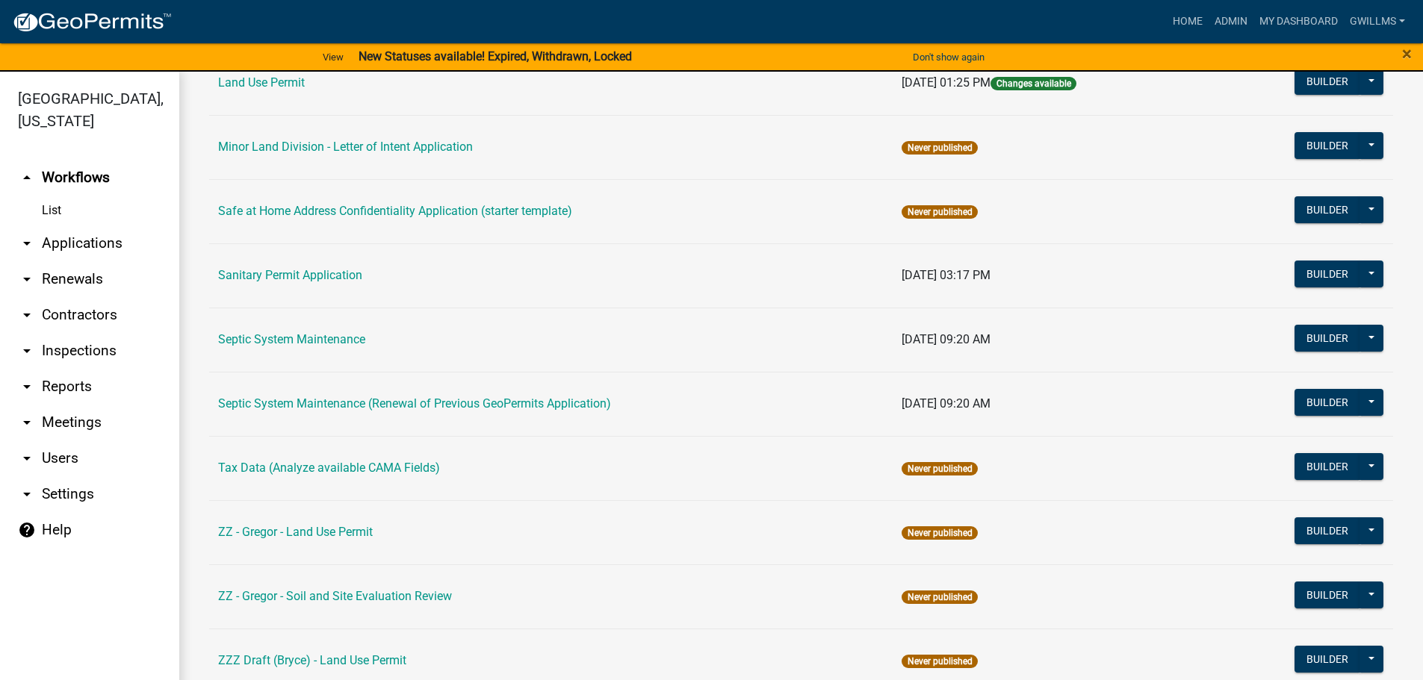
scroll to position [529, 0]
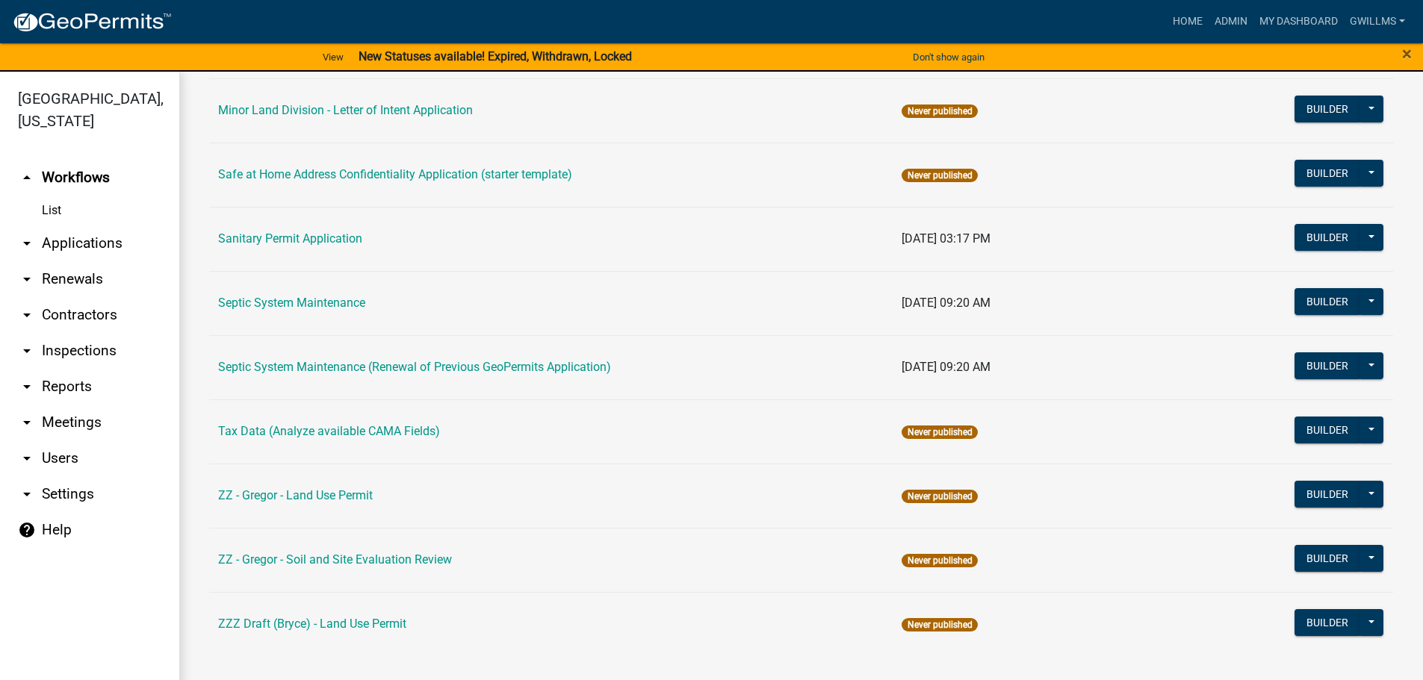
click at [349, 495] on link "ZZ - Gregor - Land Use Permit" at bounding box center [295, 495] width 155 height 14
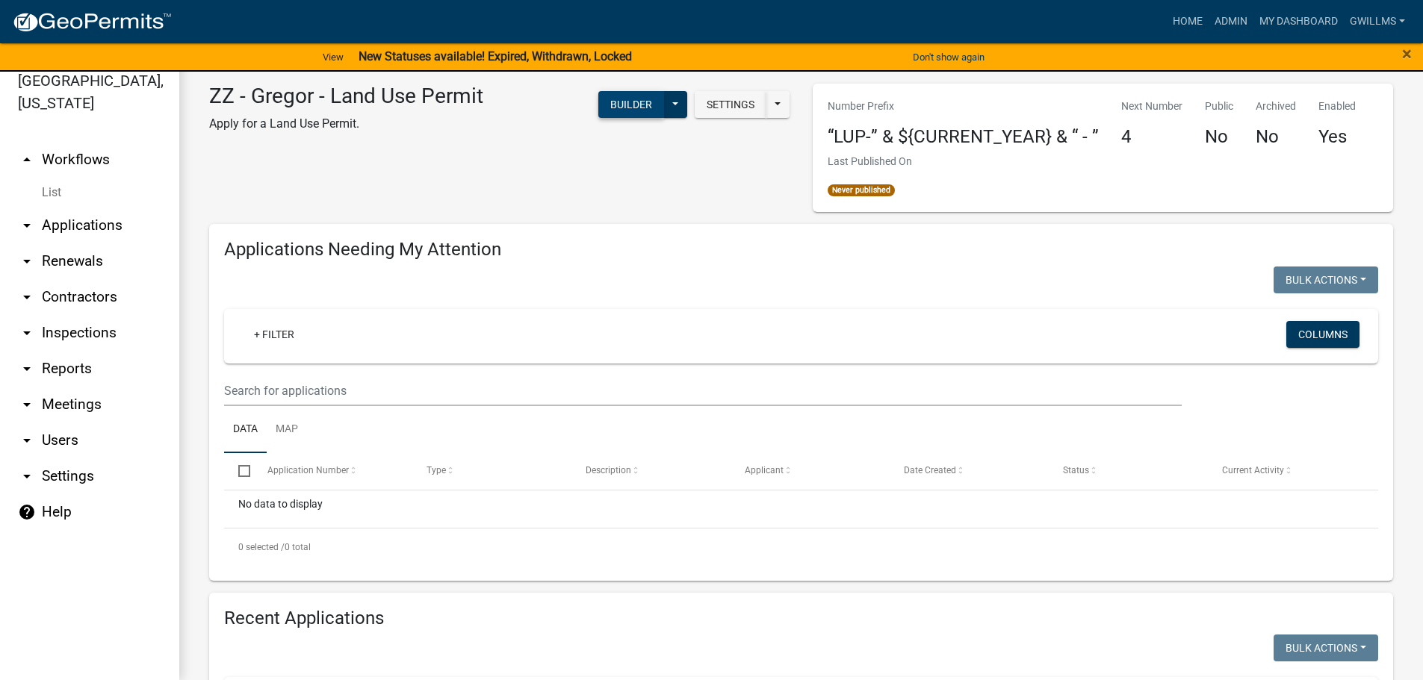
click at [611, 102] on button "Builder" at bounding box center [631, 104] width 66 height 27
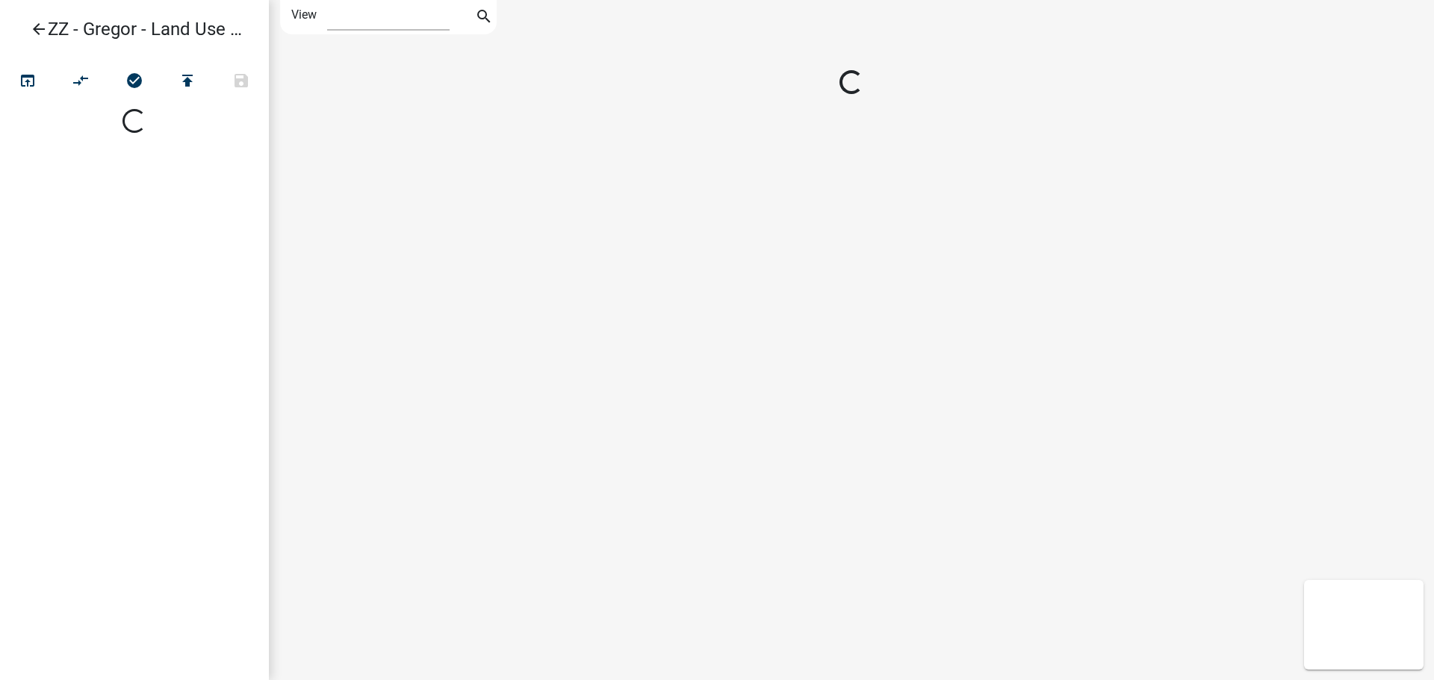
select select "1"
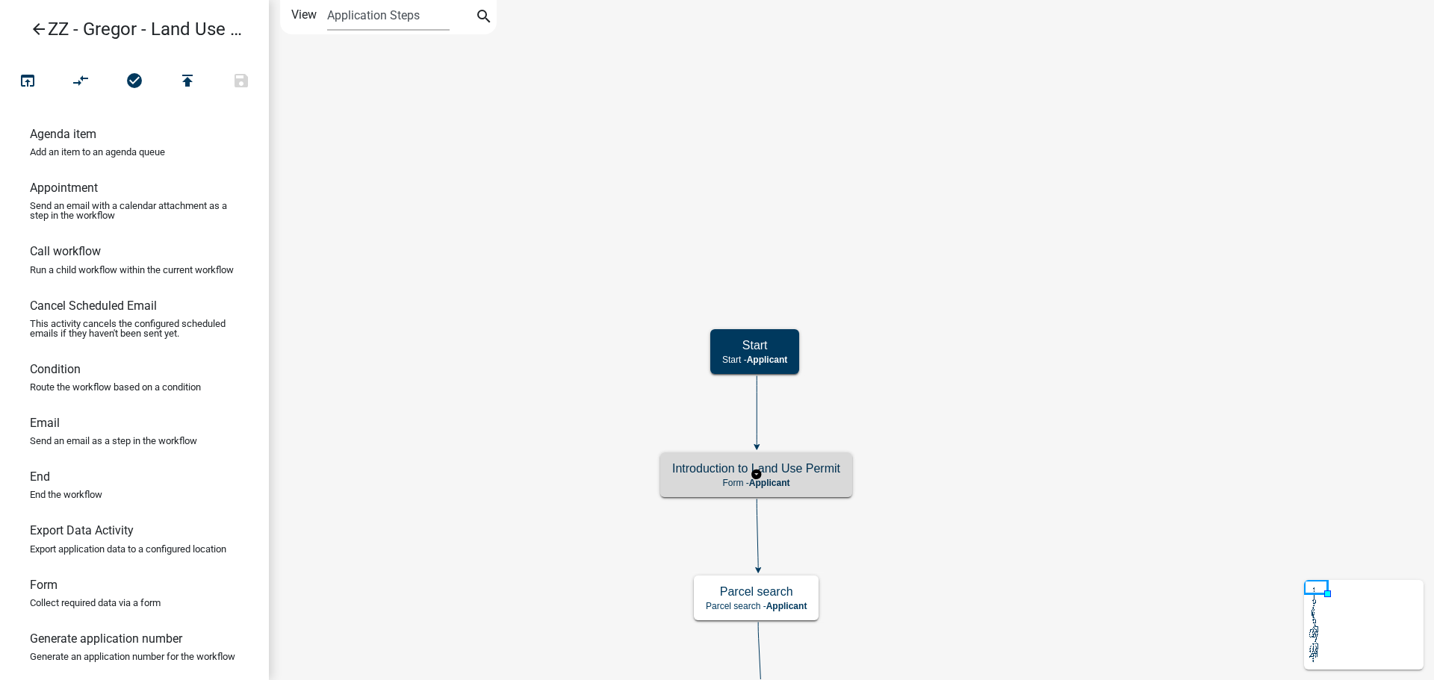
click at [826, 476] on h5 "Introduction to Land Use Permit" at bounding box center [756, 469] width 168 height 14
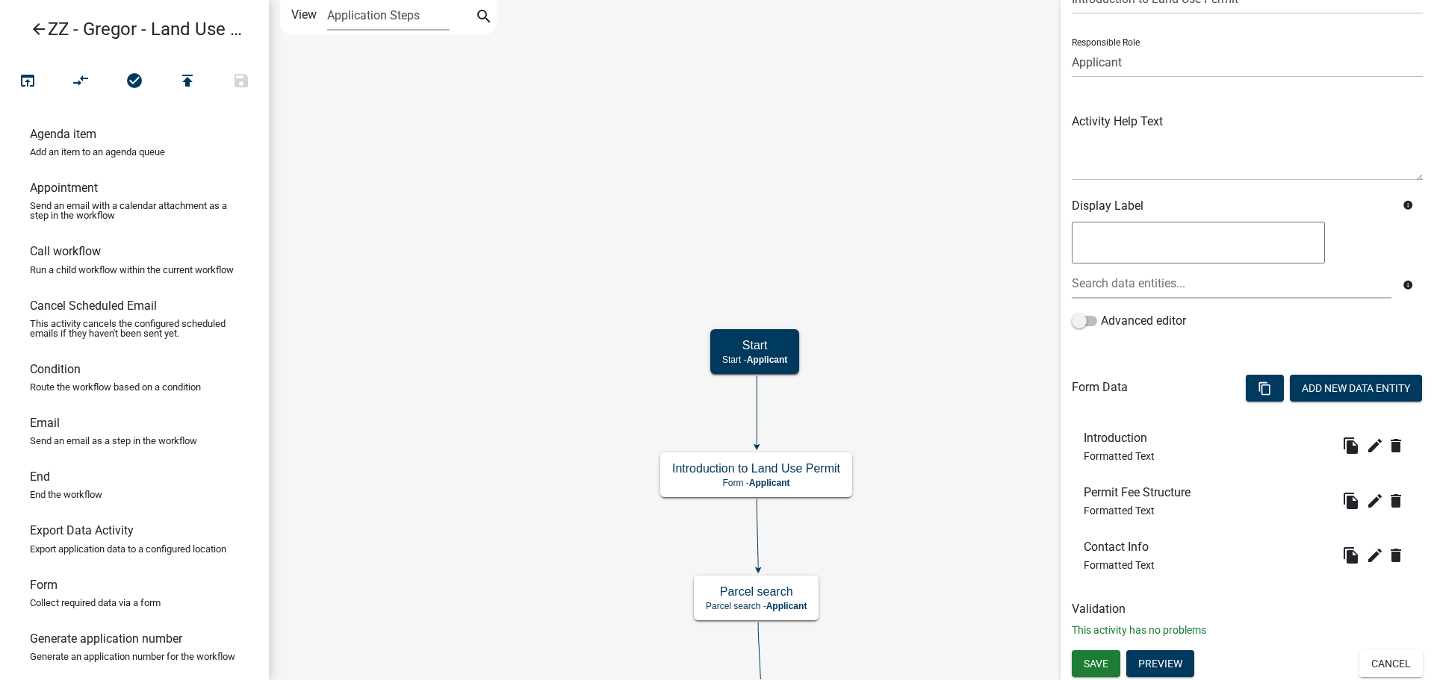
scroll to position [80, 0]
click at [1169, 662] on button "Preview" at bounding box center [1160, 663] width 68 height 27
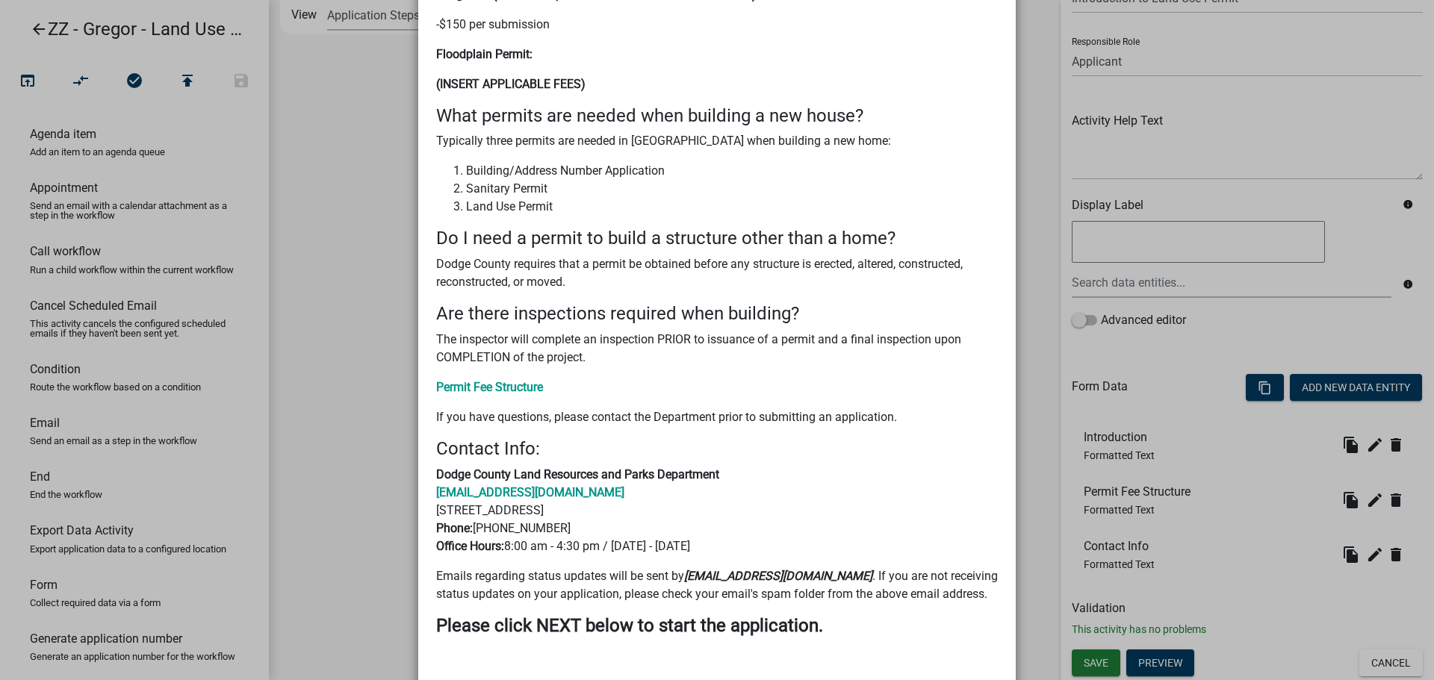
scroll to position [683, 0]
